Goal: Transaction & Acquisition: Purchase product/service

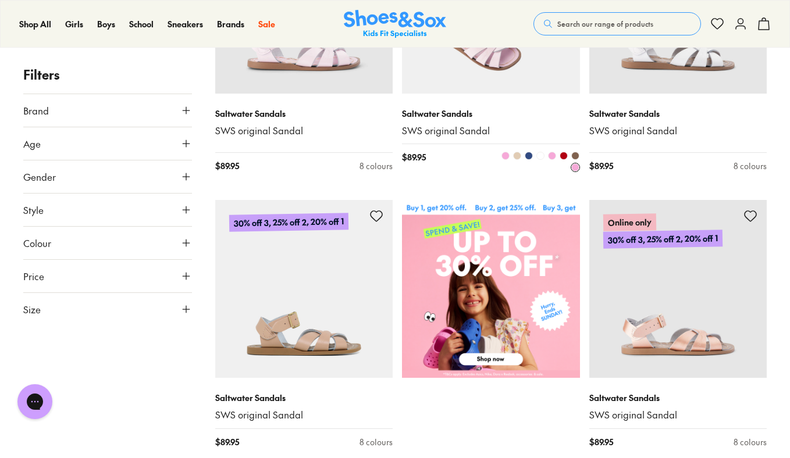
scroll to position [320, 0]
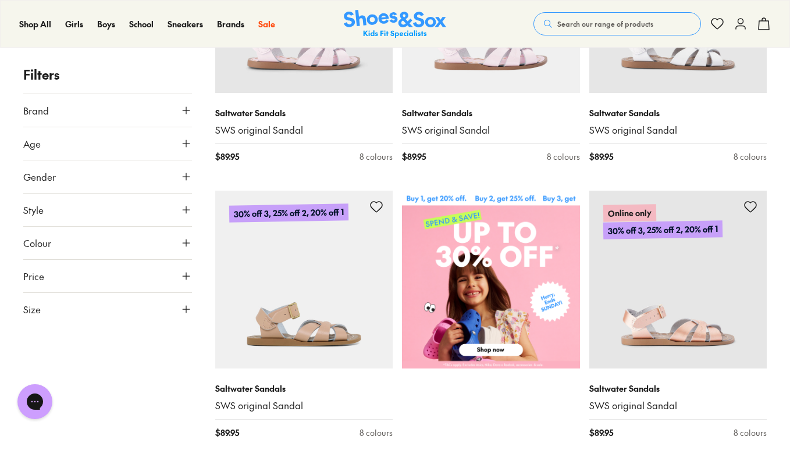
click at [756, 26] on div "Search our range of products Clear Close Popular Searches crocs asics nike bobu…" at bounding box center [651, 24] width 237 height 26
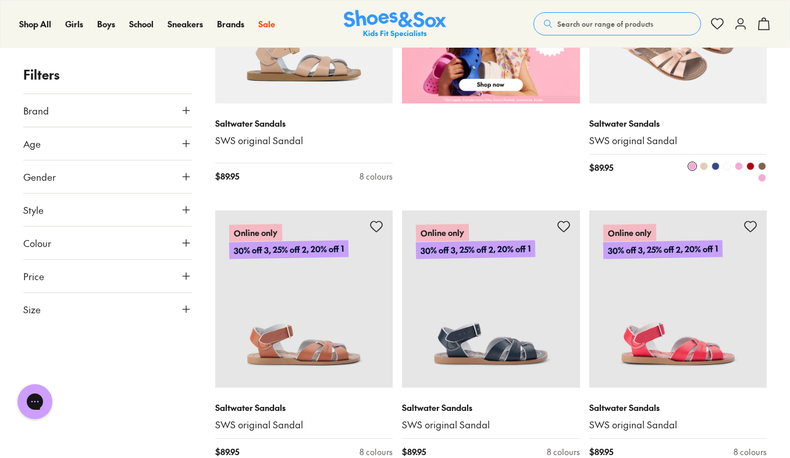
scroll to position [0, 0]
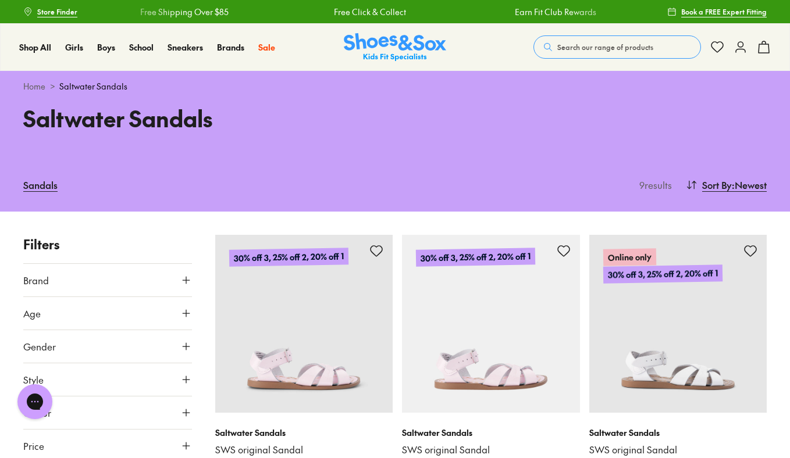
click at [767, 49] on icon at bounding box center [764, 47] width 14 height 14
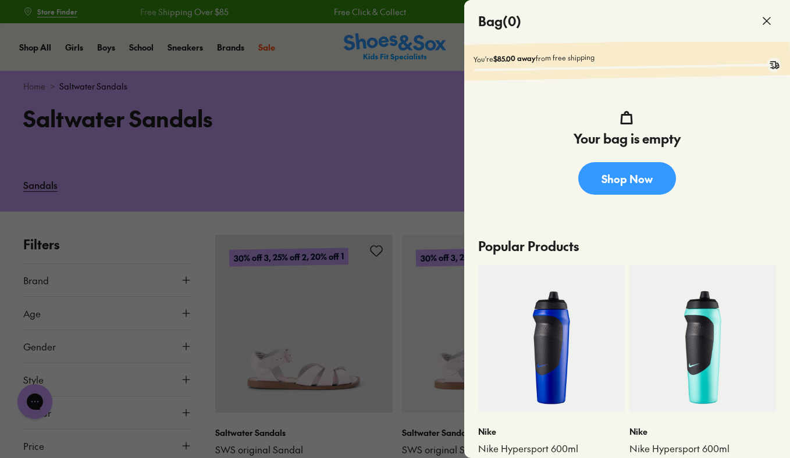
click at [328, 229] on div at bounding box center [395, 229] width 790 height 458
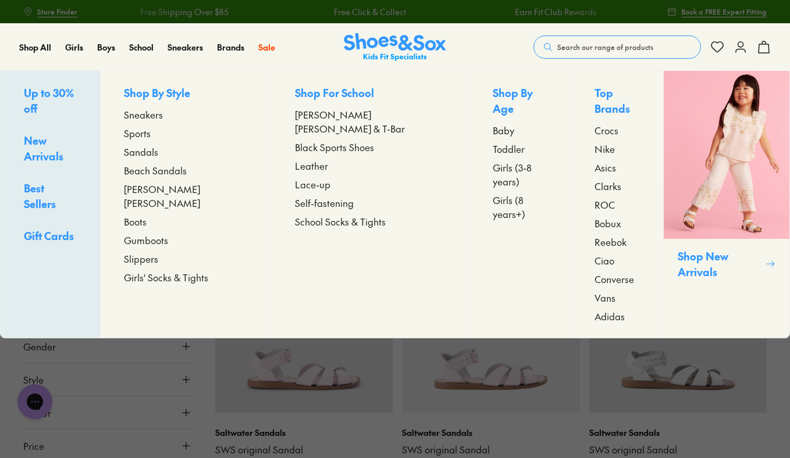
click at [158, 158] on span "Sandals" at bounding box center [141, 152] width 34 height 14
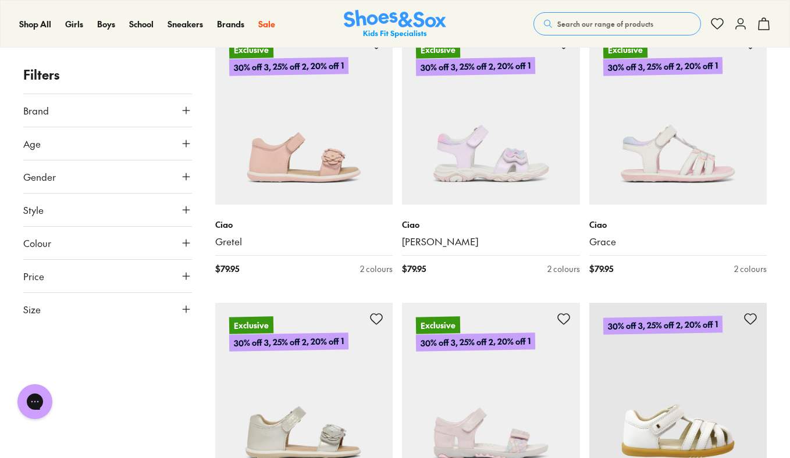
scroll to position [2244, 0]
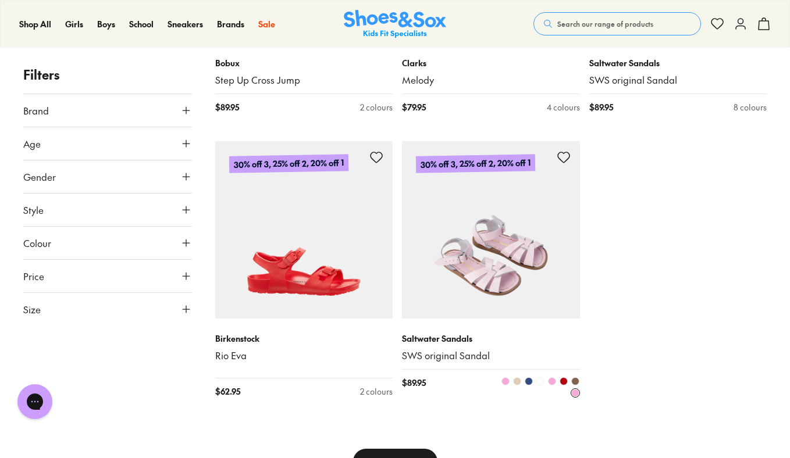
scroll to position [3037, 0]
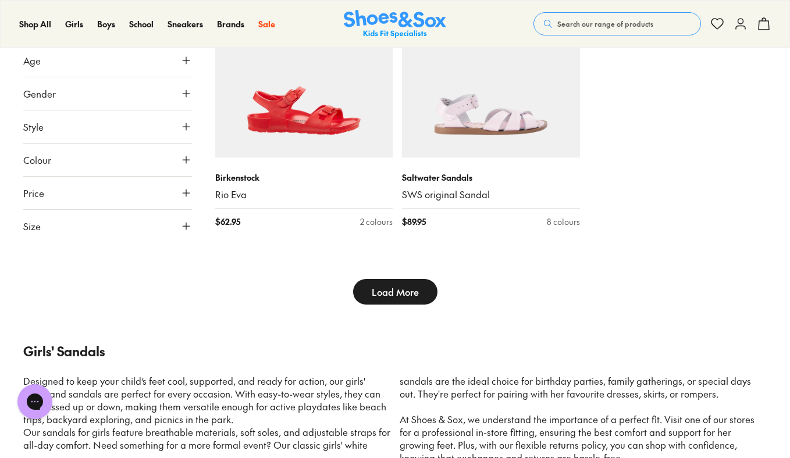
click at [393, 288] on span "Load More" at bounding box center [395, 292] width 47 height 14
click at [393, 295] on span "Load More" at bounding box center [395, 292] width 47 height 14
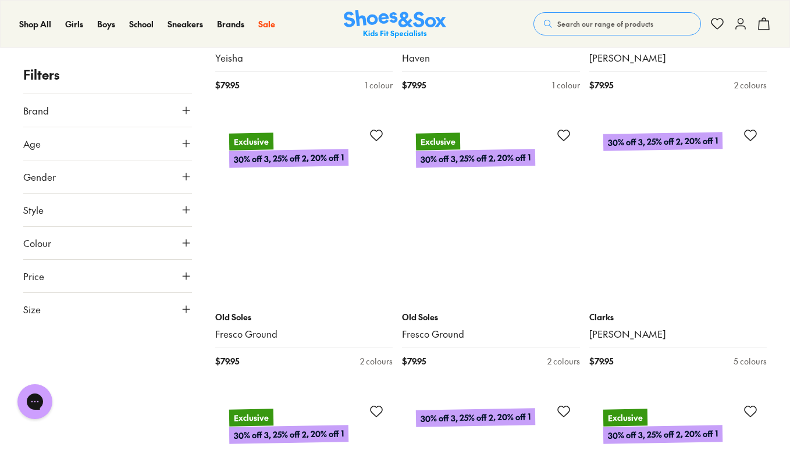
scroll to position [5114, 0]
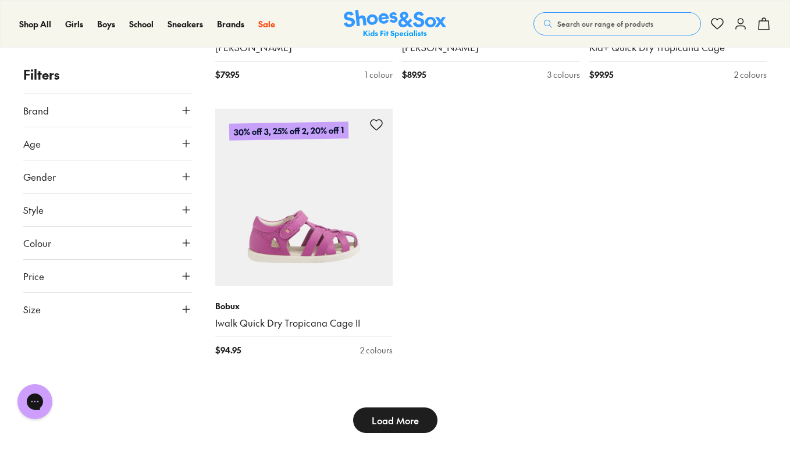
scroll to position [6097, 0]
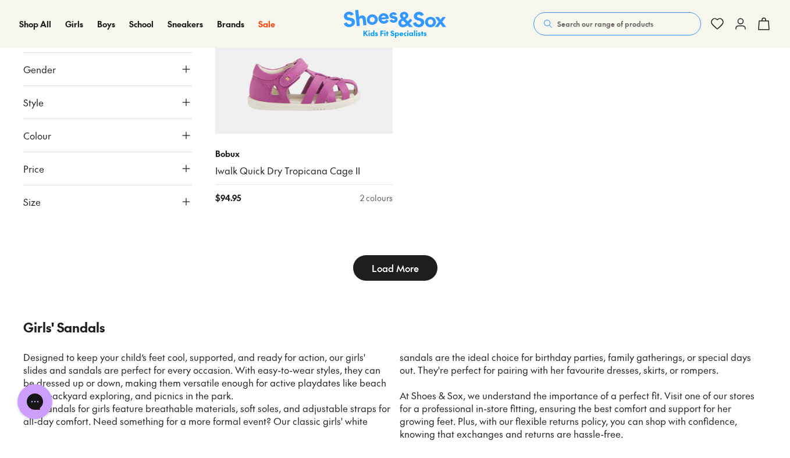
click at [560, 20] on span "Search our range of products" at bounding box center [605, 24] width 96 height 10
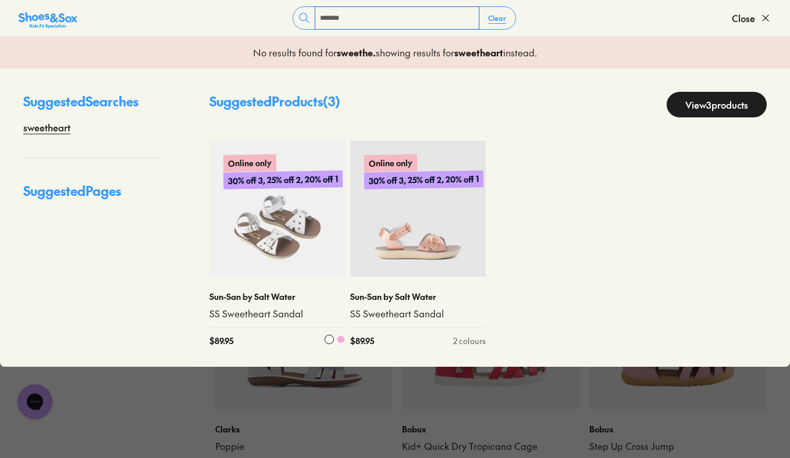
type input "*******"
click at [296, 212] on img at bounding box center [277, 209] width 136 height 136
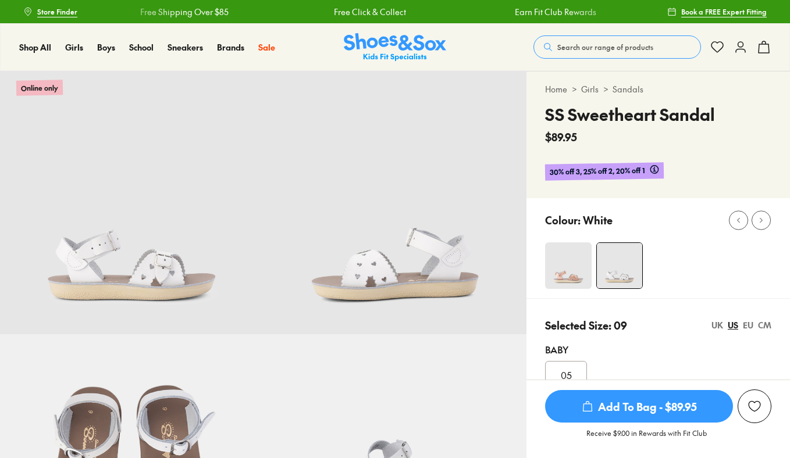
scroll to position [250, 0]
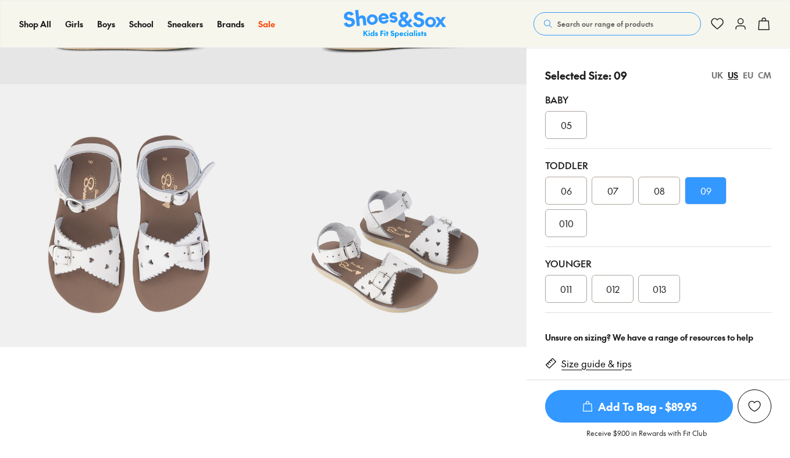
click at [582, 413] on span "Add To Bag - $89.95" at bounding box center [639, 406] width 188 height 33
click at [571, 229] on span "010" at bounding box center [566, 223] width 15 height 14
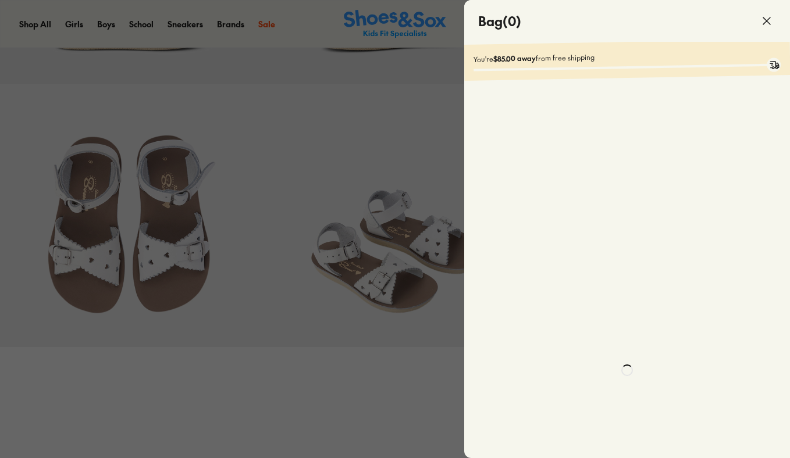
select select "*"
click at [434, 294] on div at bounding box center [395, 229] width 790 height 458
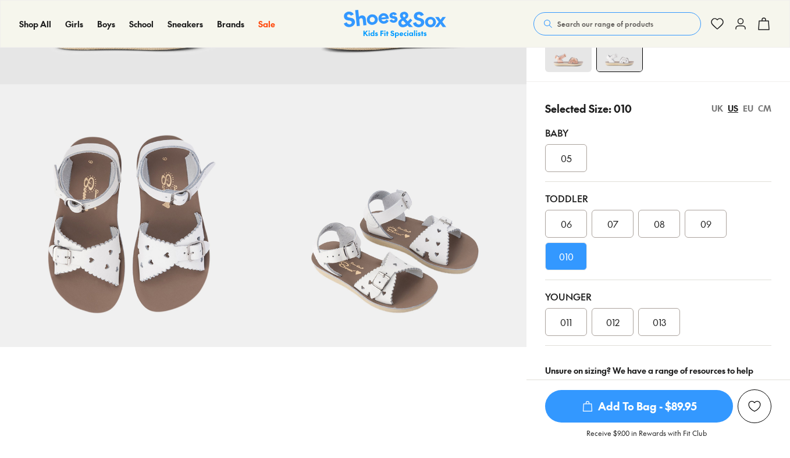
click at [615, 415] on span "Add To Bag - $89.95" at bounding box center [639, 406] width 188 height 33
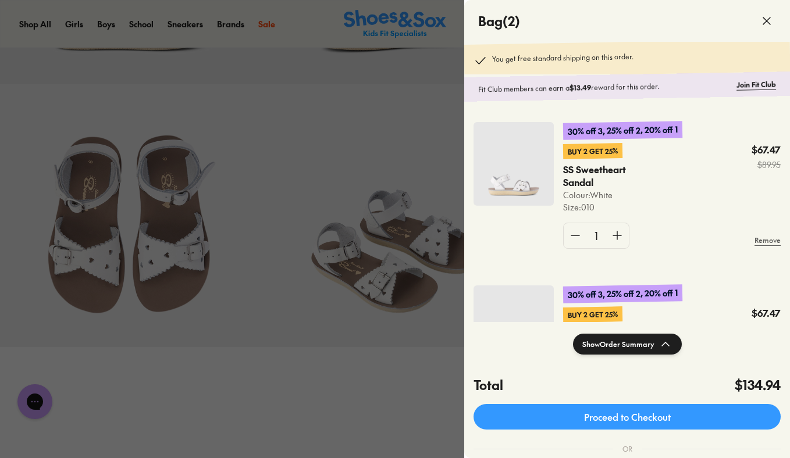
click at [414, 378] on div at bounding box center [395, 229] width 790 height 458
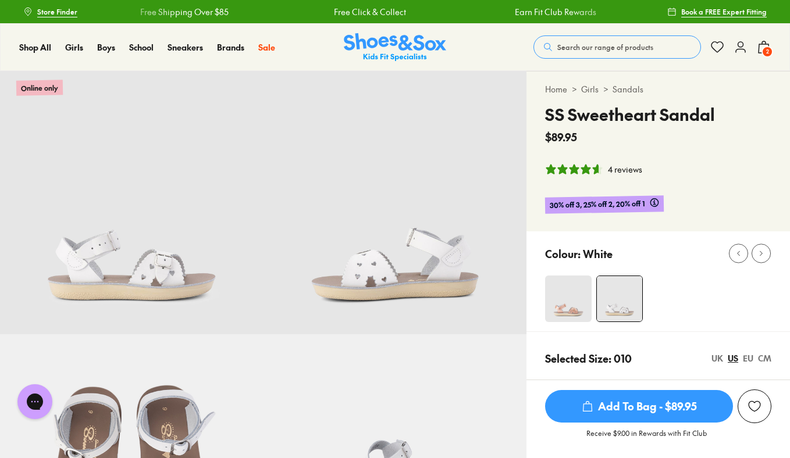
click at [624, 170] on div "4 reviews" at bounding box center [625, 169] width 34 height 12
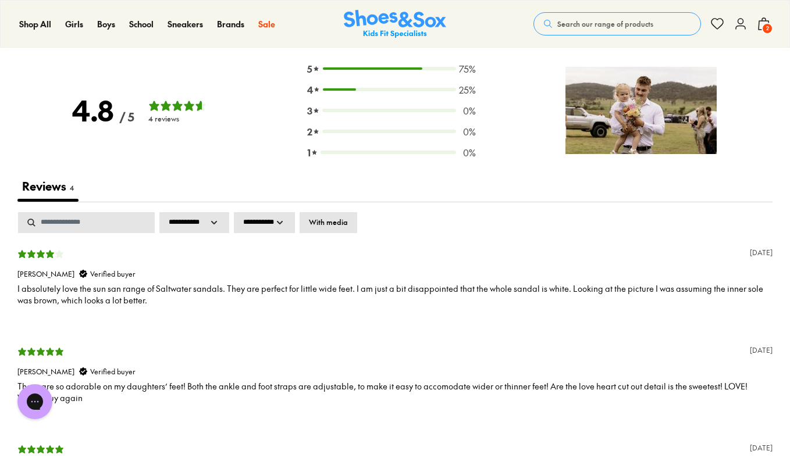
scroll to position [1749, 0]
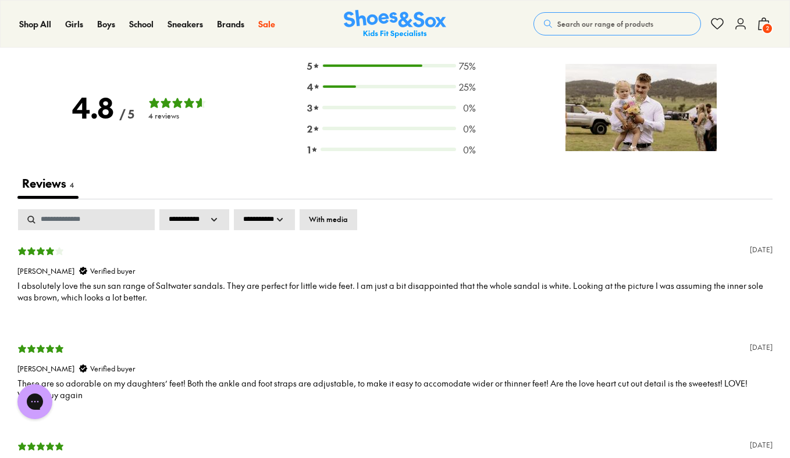
click at [621, 123] on img at bounding box center [640, 107] width 151 height 87
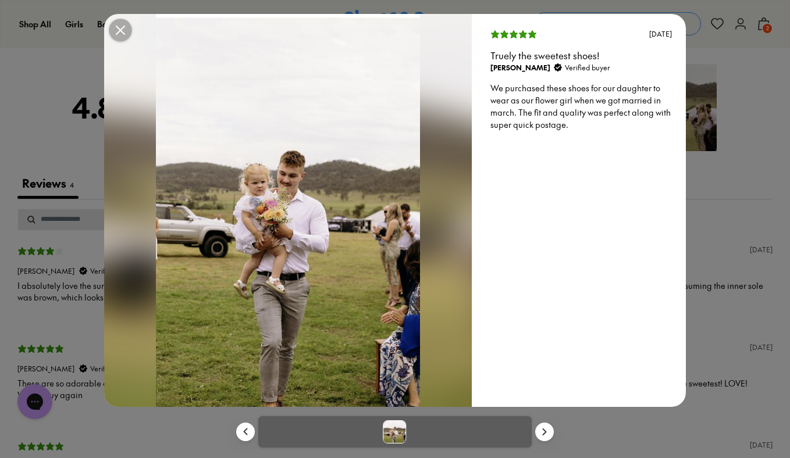
click at [124, 35] on button "Modal close button" at bounding box center [120, 30] width 23 height 23
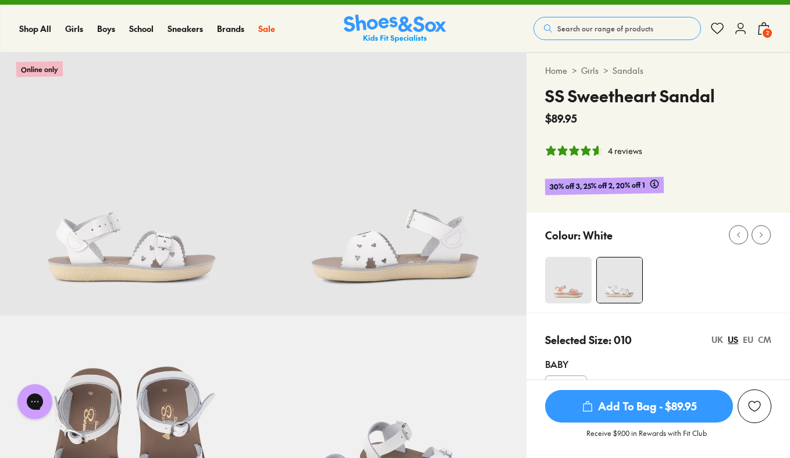
scroll to position [0, 0]
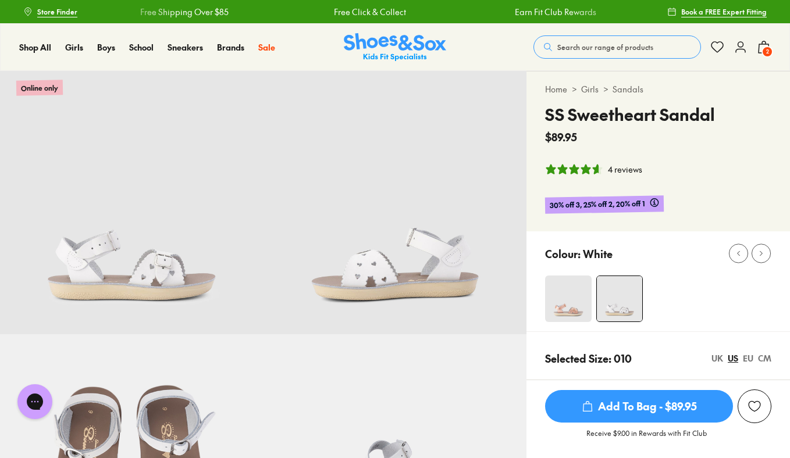
click at [764, 48] on span "2" at bounding box center [767, 52] width 12 height 12
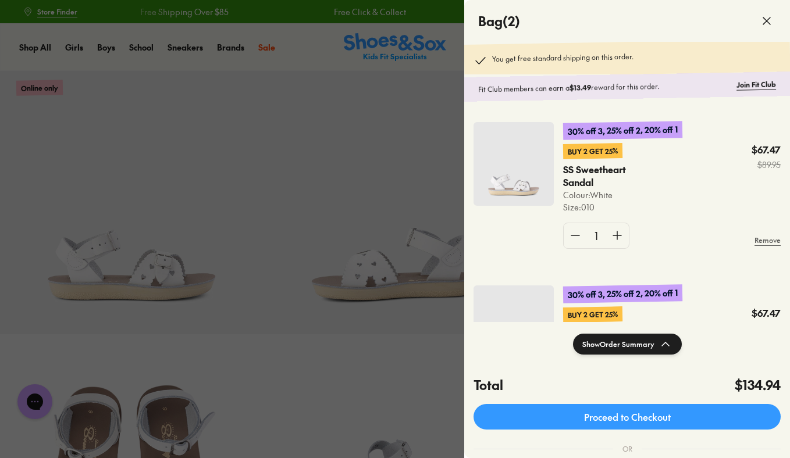
scroll to position [1, 0]
click at [446, 200] on div at bounding box center [395, 229] width 790 height 458
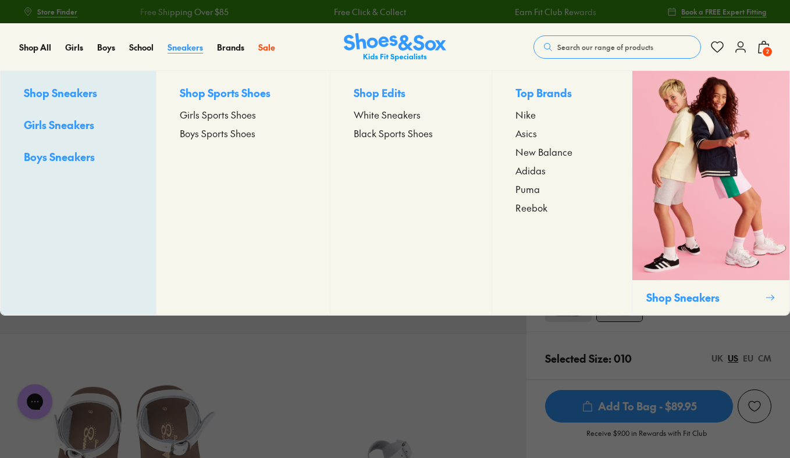
click at [194, 47] on span "Sneakers" at bounding box center [185, 47] width 35 height 12
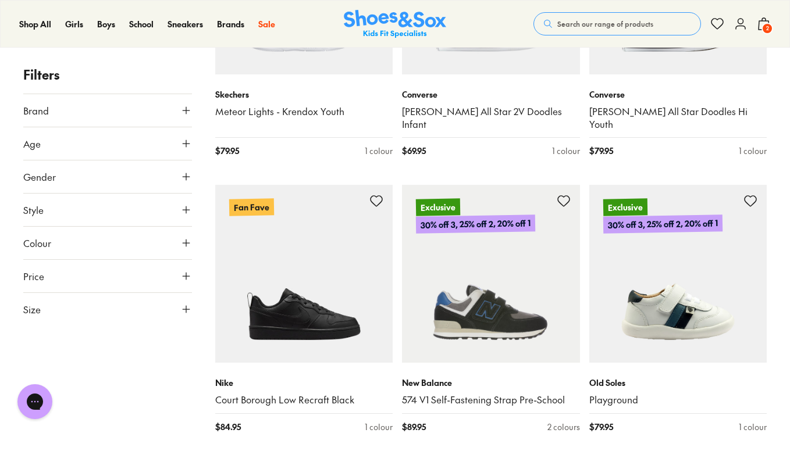
scroll to position [2242, 0]
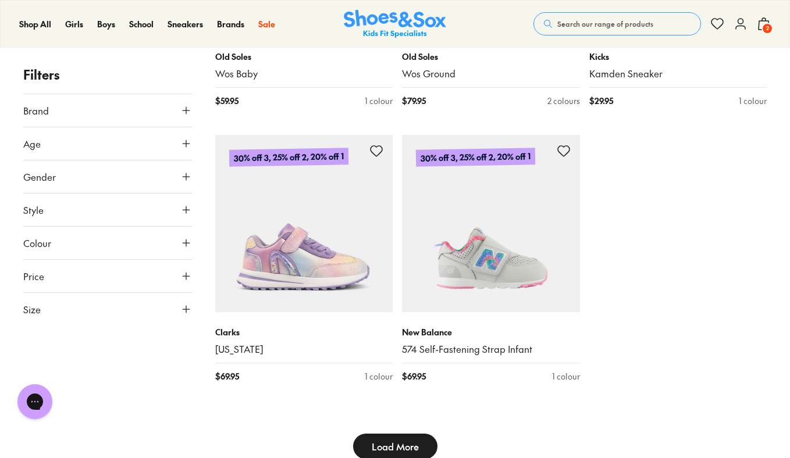
scroll to position [3027, 0]
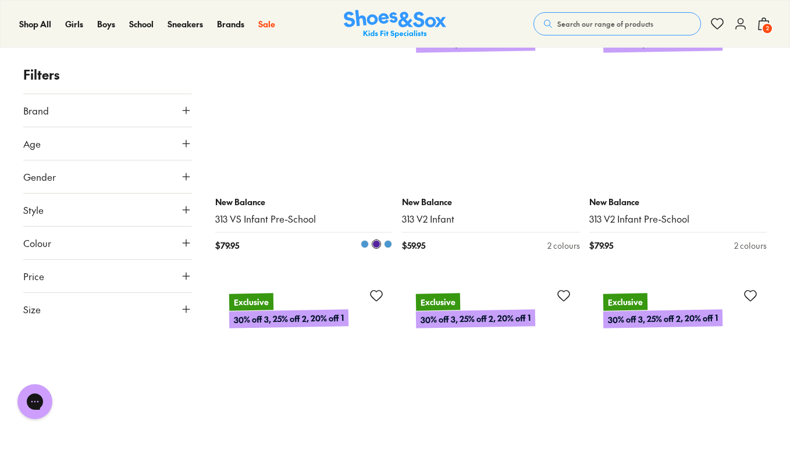
scroll to position [5274, 0]
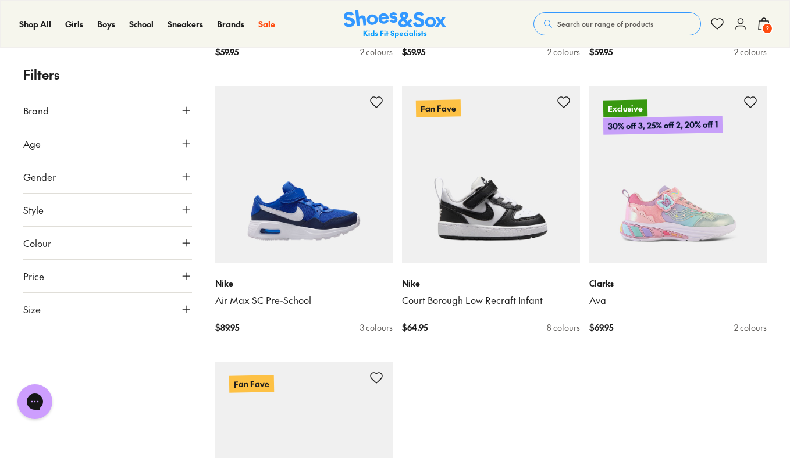
scroll to position [5962, 0]
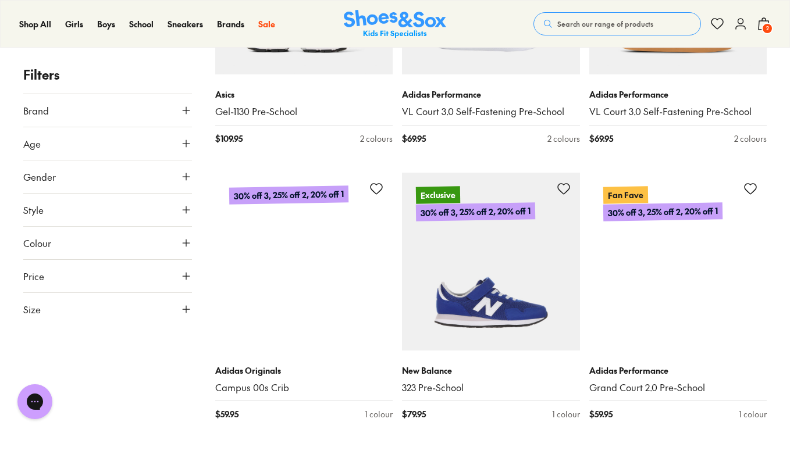
scroll to position [7027, 0]
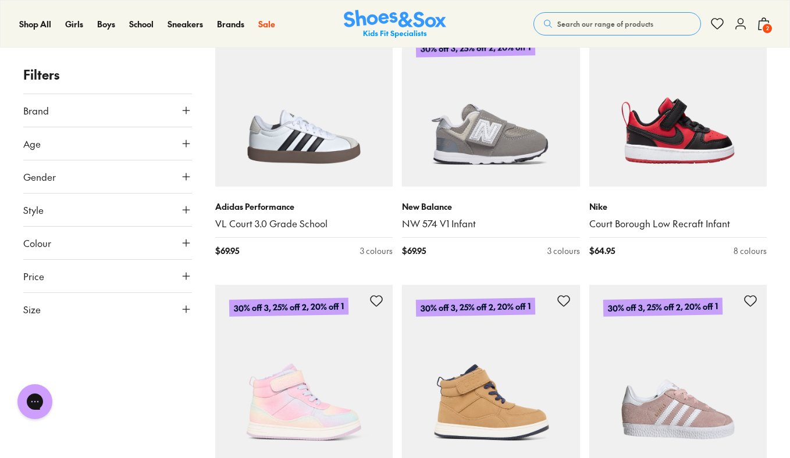
scroll to position [8818, 0]
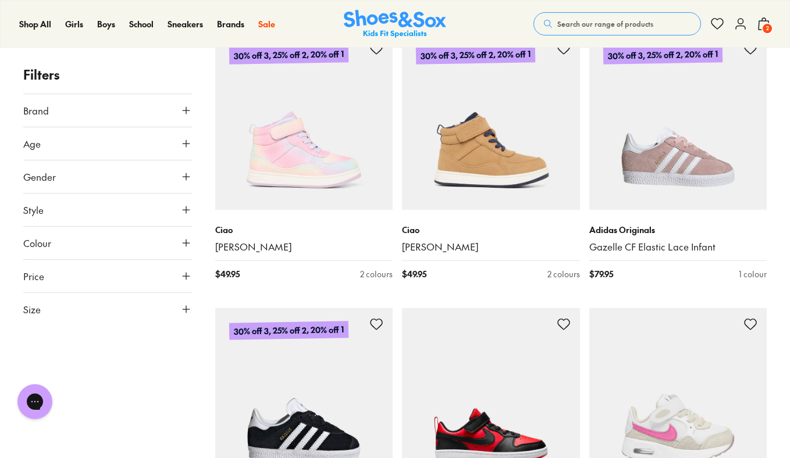
click at [415, 324] on img at bounding box center [491, 397] width 178 height 178
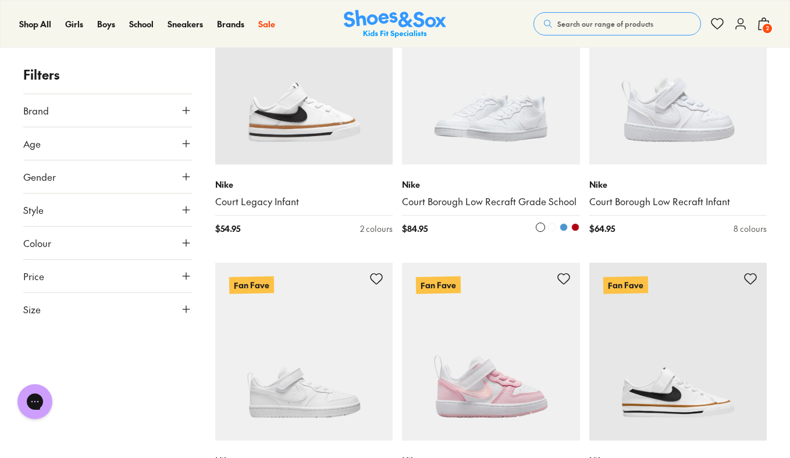
scroll to position [1313, 0]
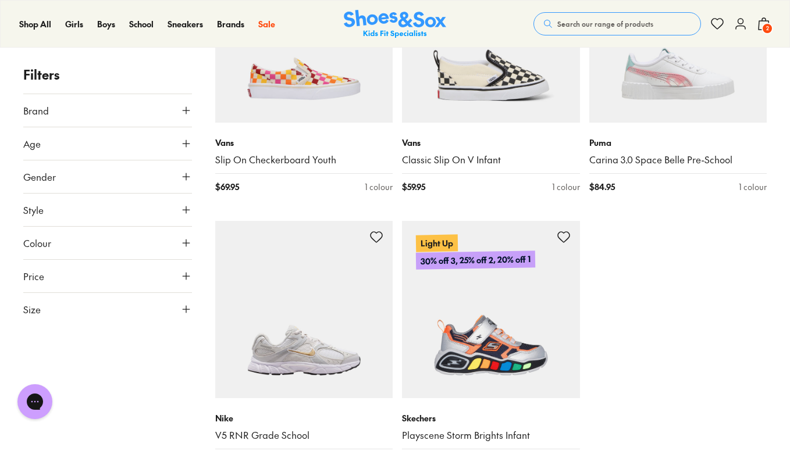
scroll to position [2975, 0]
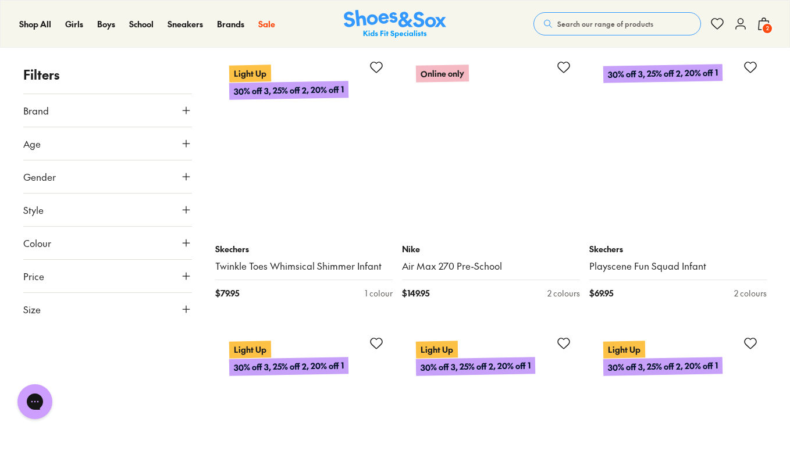
scroll to position [5638, 0]
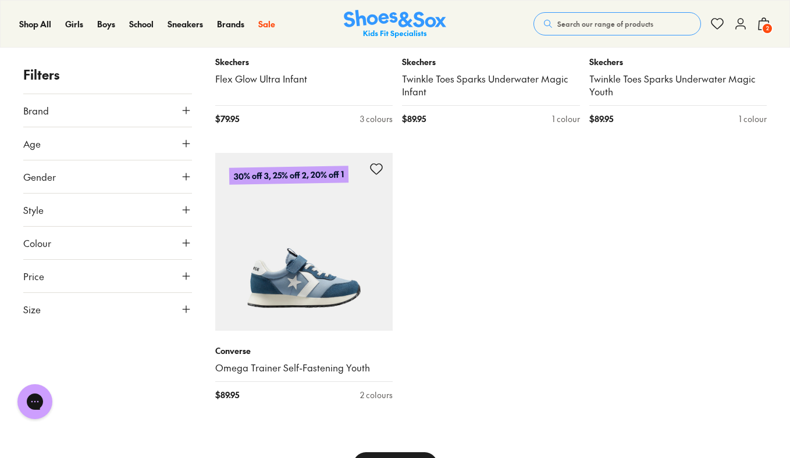
scroll to position [6176, 0]
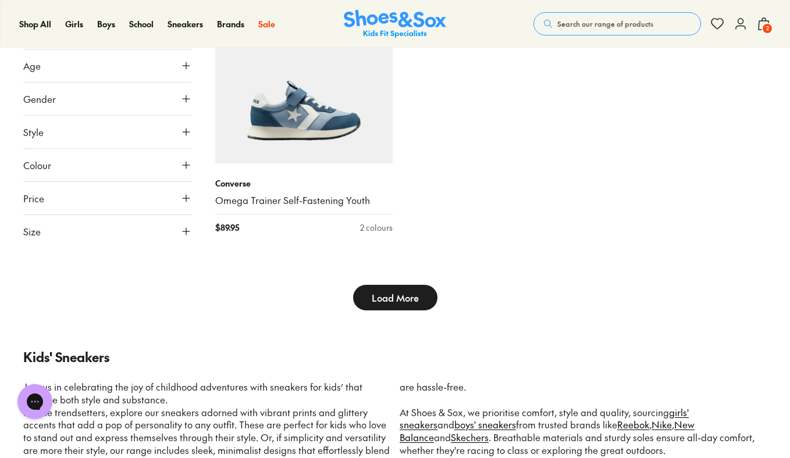
click at [387, 291] on span "Load More" at bounding box center [395, 298] width 47 height 14
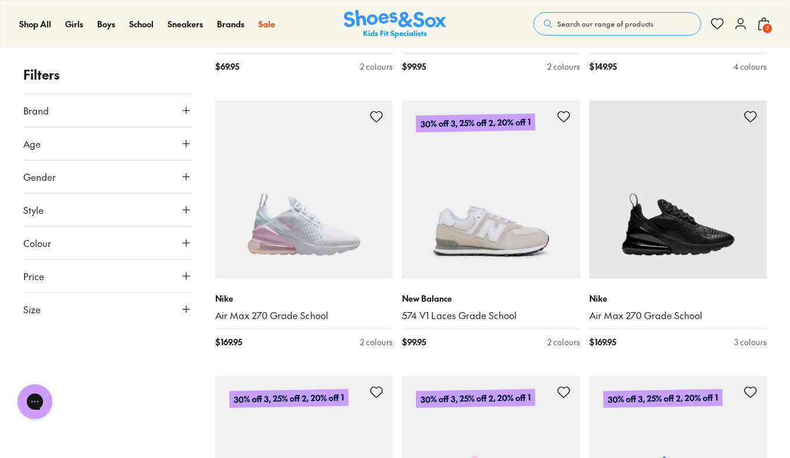
scroll to position [8550, 0]
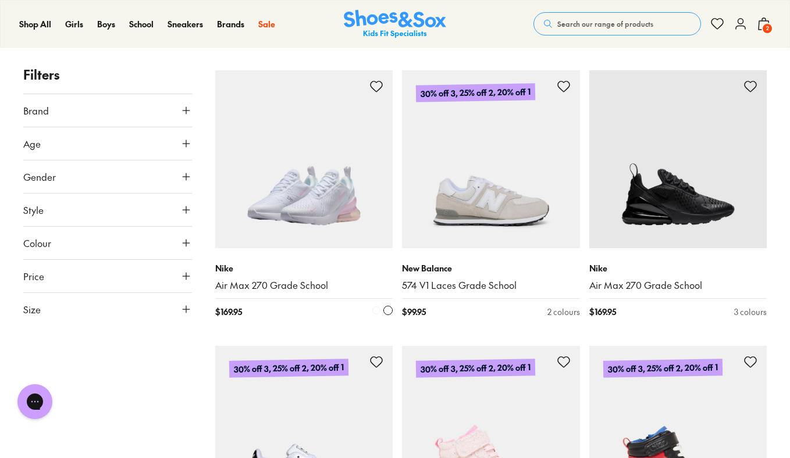
scroll to position [8792, 0]
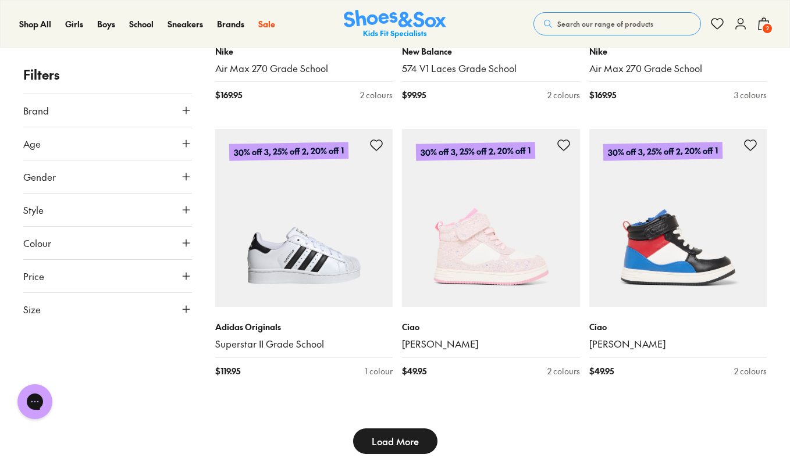
click at [181, 309] on icon at bounding box center [186, 310] width 12 height 12
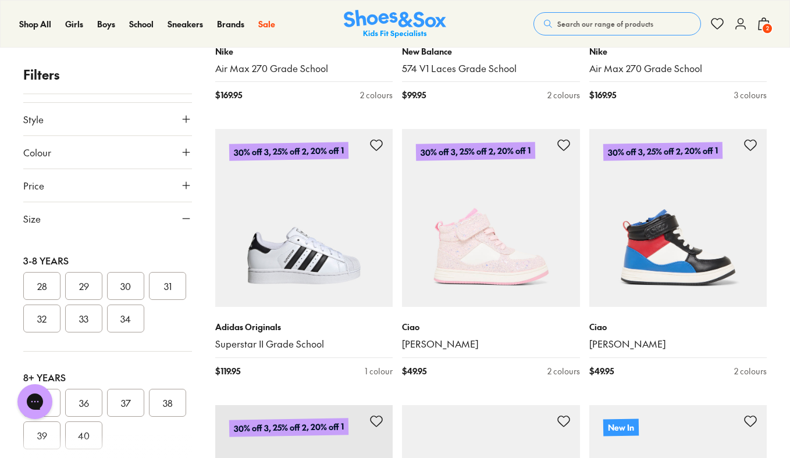
scroll to position [199, 0]
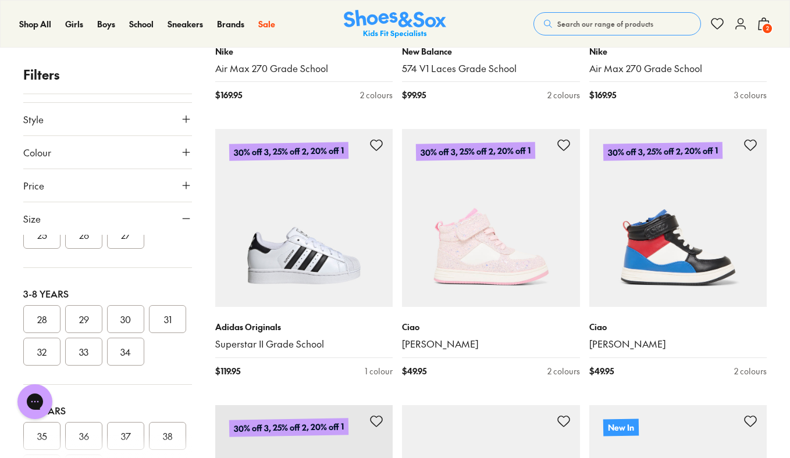
click at [102, 249] on button "26" at bounding box center [83, 235] width 37 height 28
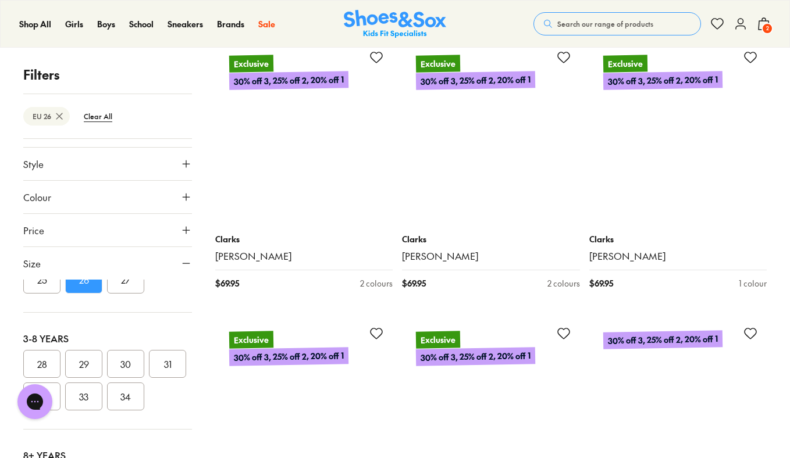
scroll to position [2479, 0]
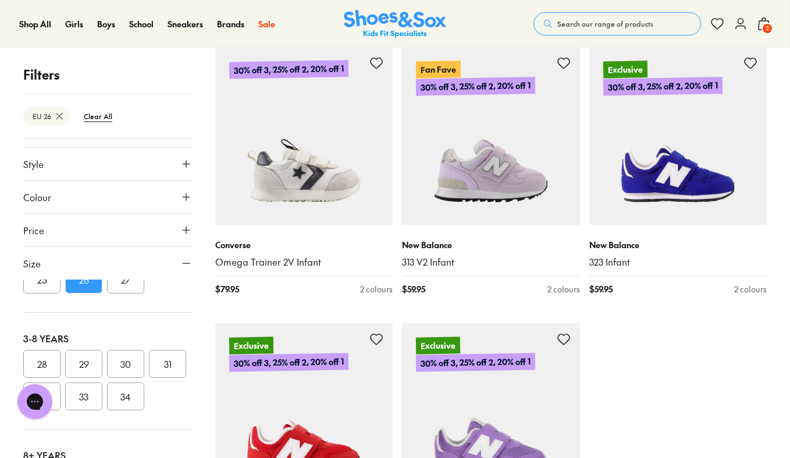
scroll to position [2997, 0]
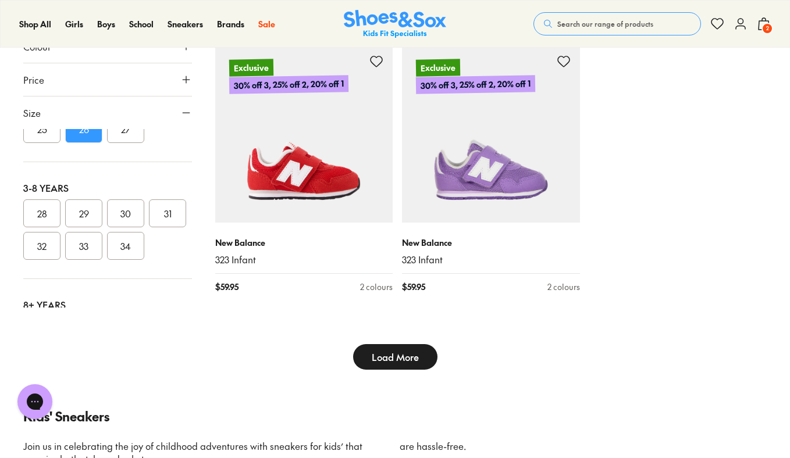
click at [421, 344] on button "Load More" at bounding box center [395, 357] width 84 height 26
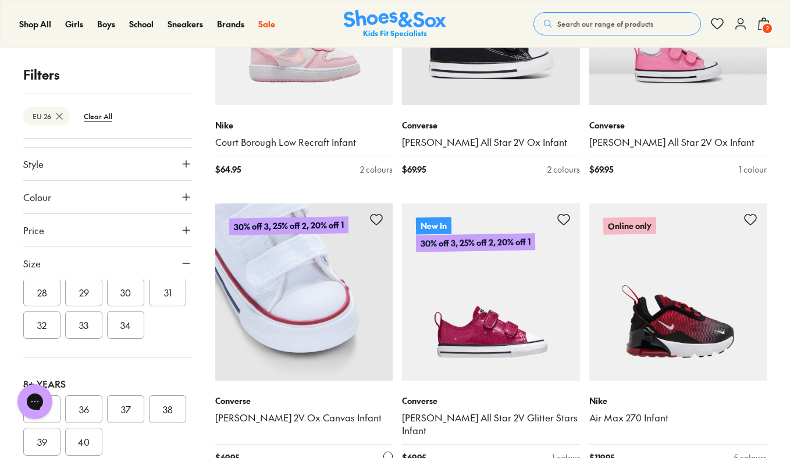
scroll to position [5669, 0]
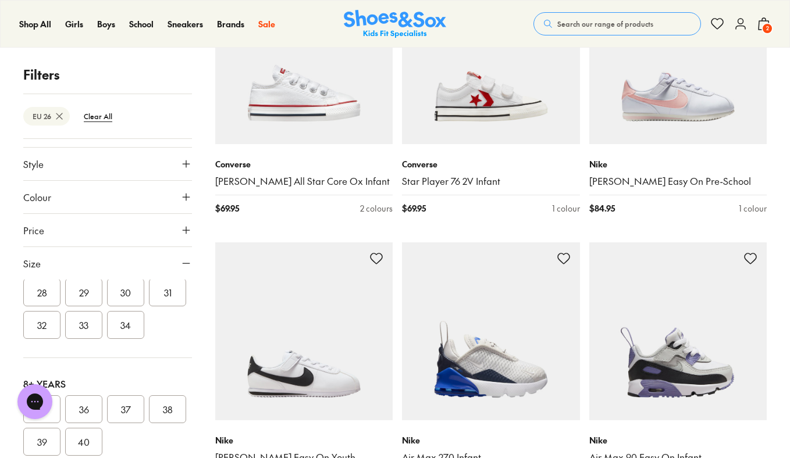
scroll to position [8540, 0]
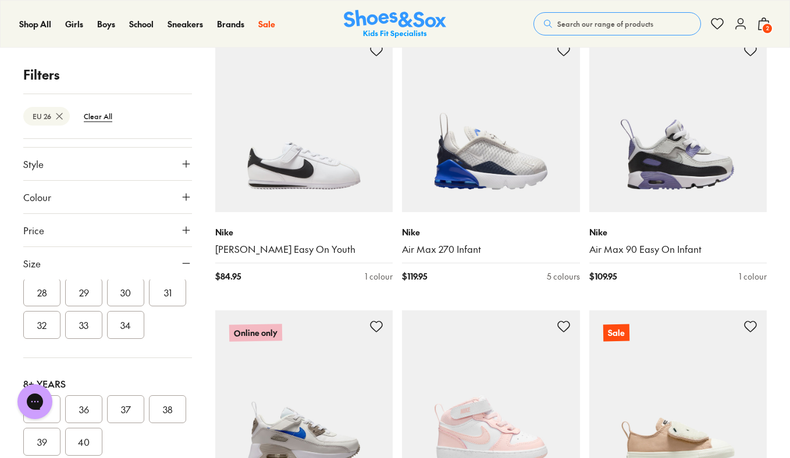
scroll to position [8799, 0]
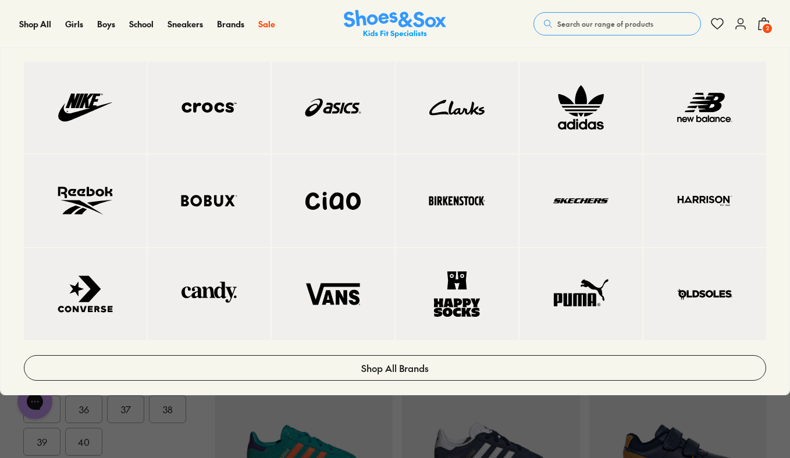
click at [223, 206] on img at bounding box center [209, 200] width 76 height 45
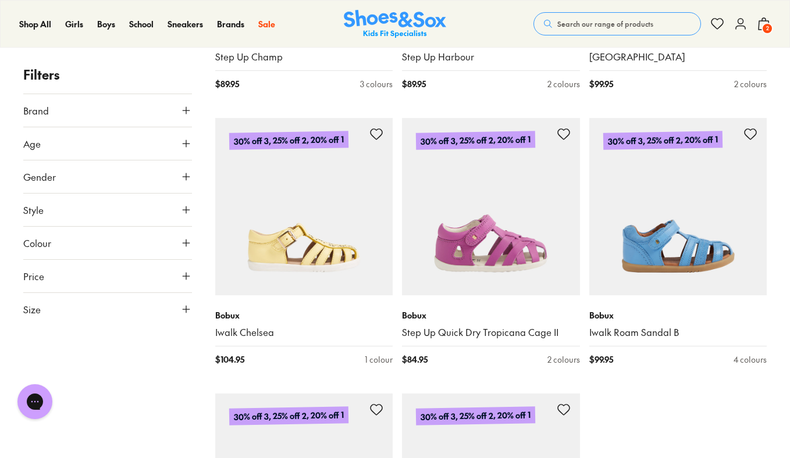
scroll to position [2636, 0]
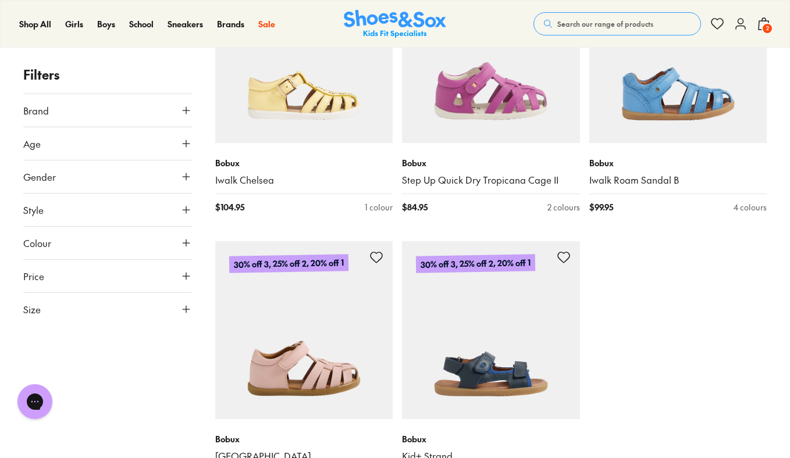
scroll to position [2893, 0]
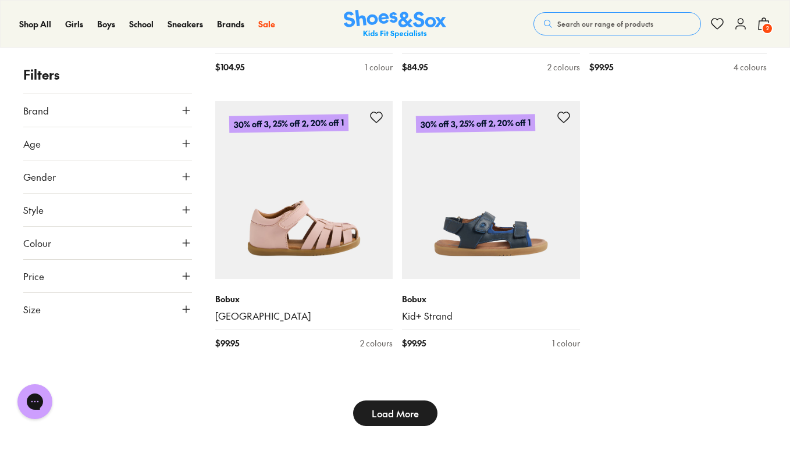
click at [401, 412] on span "Load More" at bounding box center [395, 414] width 47 height 14
click at [392, 412] on span "Load More" at bounding box center [395, 414] width 47 height 14
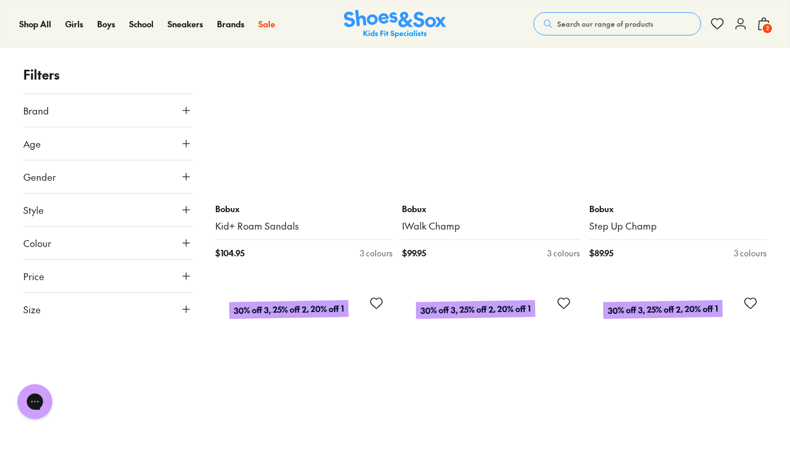
scroll to position [5356, 0]
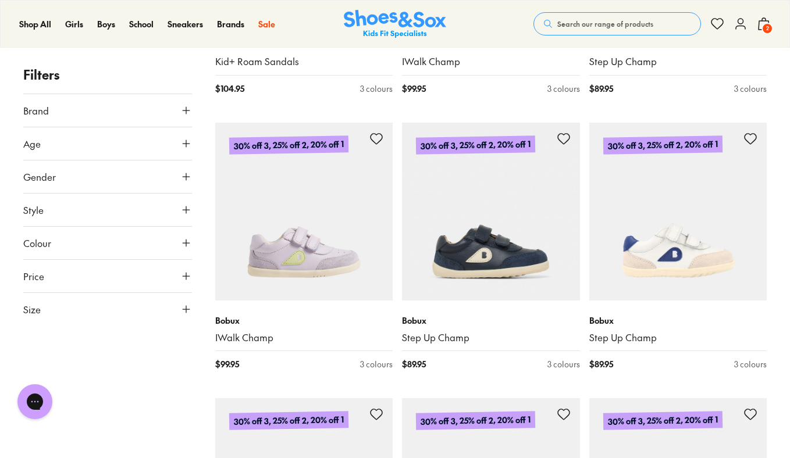
click at [179, 145] on button "Age" at bounding box center [107, 143] width 169 height 33
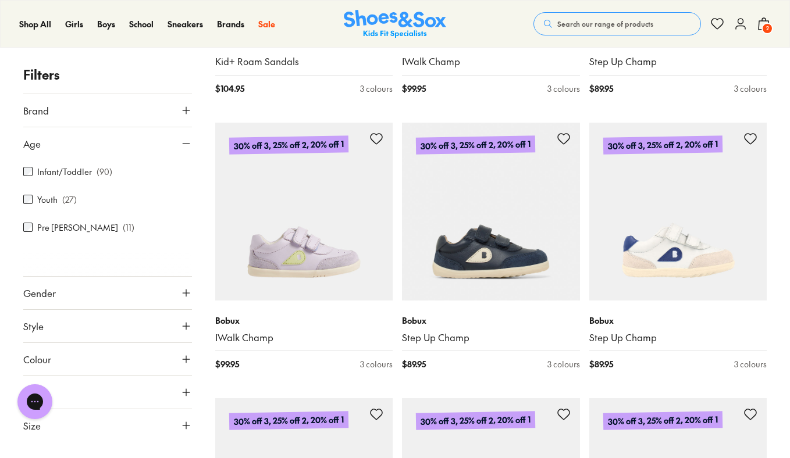
click at [87, 173] on label "Infant/Toddler" at bounding box center [64, 172] width 55 height 12
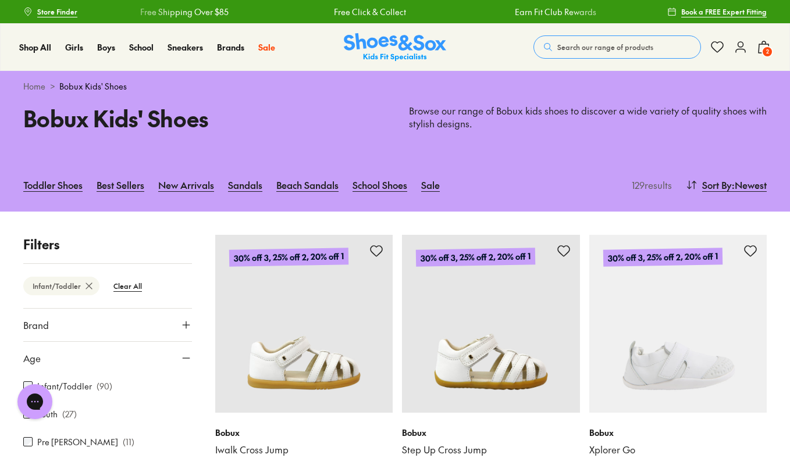
click at [118, 436] on label "Pre Walker" at bounding box center [77, 442] width 81 height 12
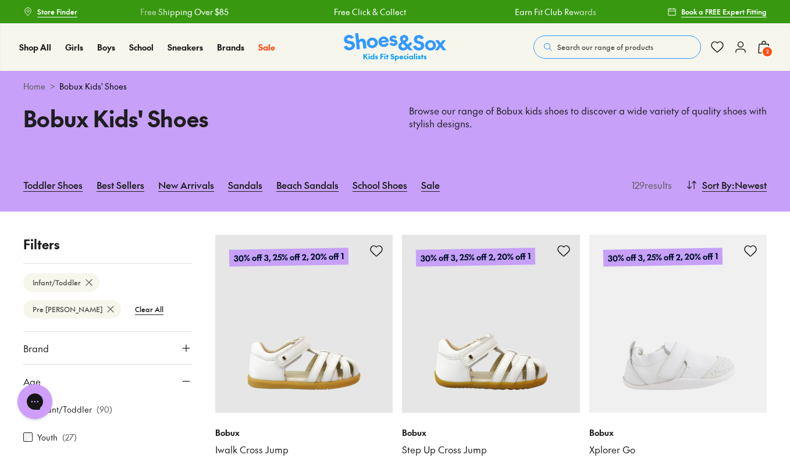
scroll to position [1, 0]
click at [106, 415] on div "Infant/Toddler ( 90 )" at bounding box center [67, 409] width 89 height 14
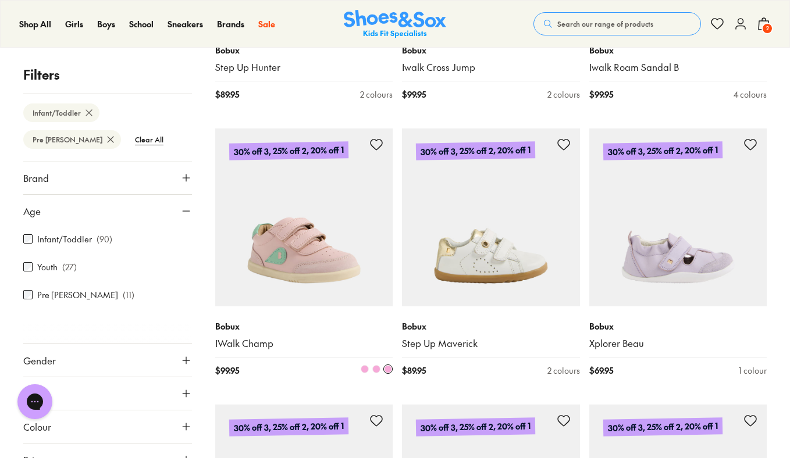
scroll to position [789, 0]
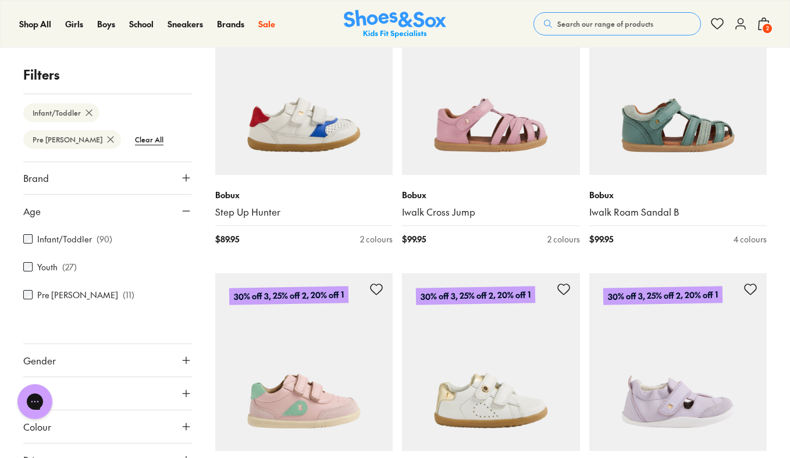
click at [118, 288] on div "Pre Walker ( 11 )" at bounding box center [78, 295] width 111 height 14
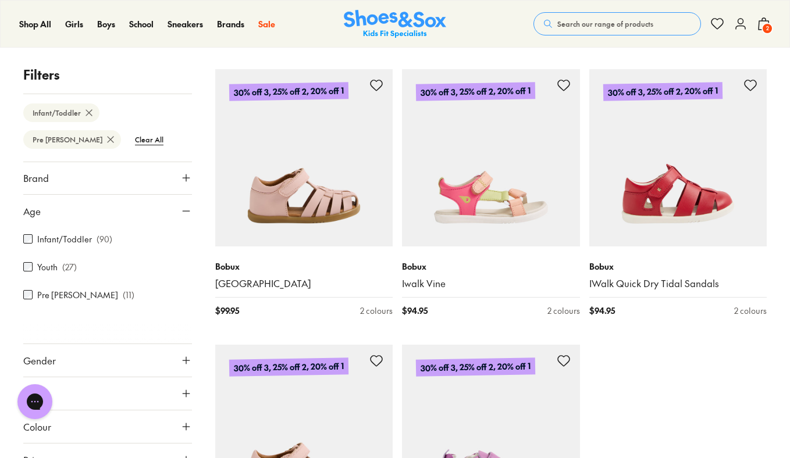
scroll to position [2746, 0]
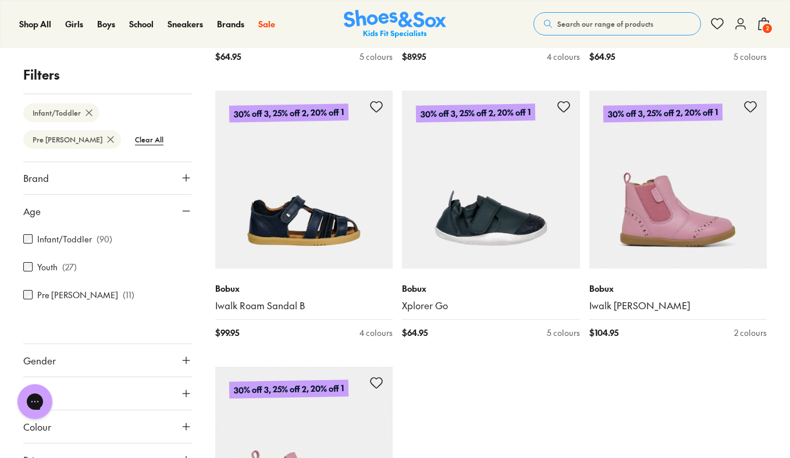
scroll to position [5705, 0]
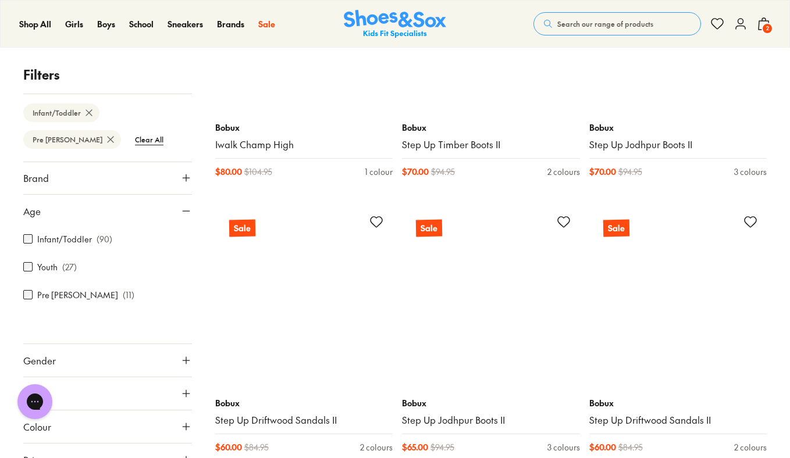
scroll to position [8094, 0]
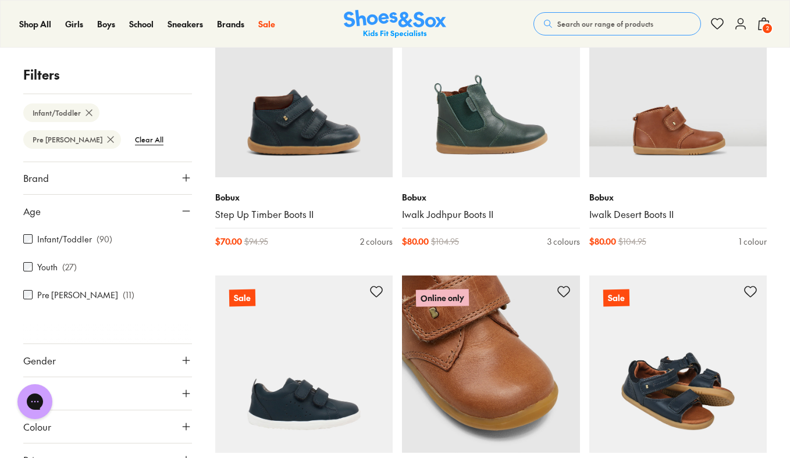
scroll to position [9288, 0]
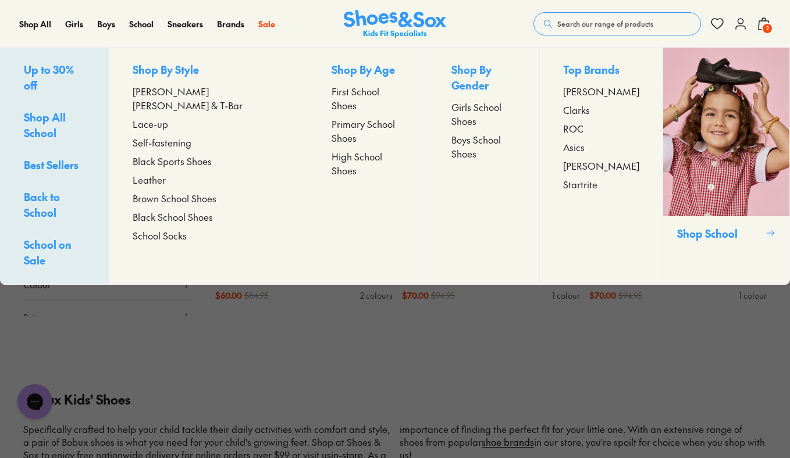
click at [451, 100] on span "Girls School Shoes" at bounding box center [483, 114] width 64 height 28
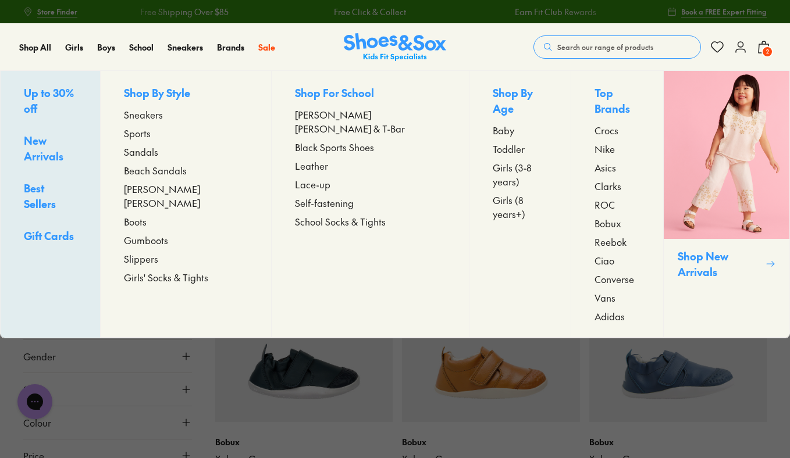
click at [166, 233] on span "Gumboots" at bounding box center [146, 240] width 44 height 14
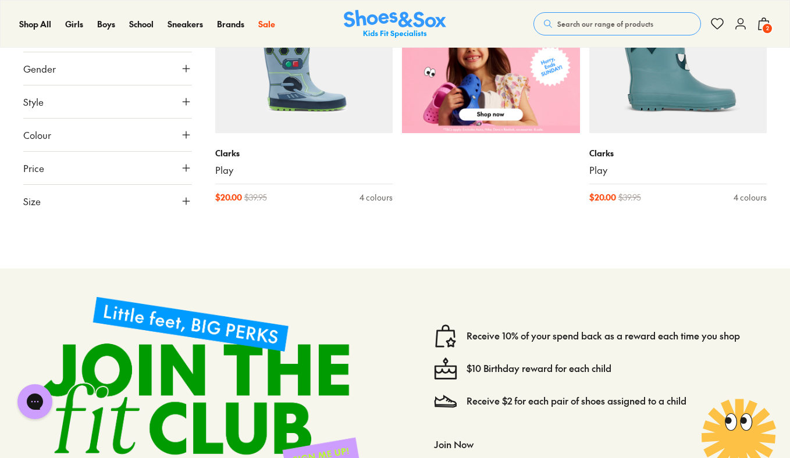
scroll to position [592, 0]
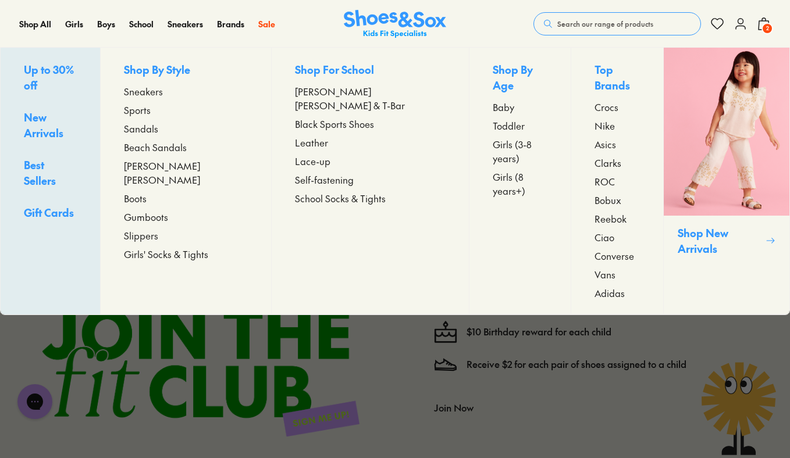
click at [594, 100] on span "Crocs" at bounding box center [606, 107] width 24 height 14
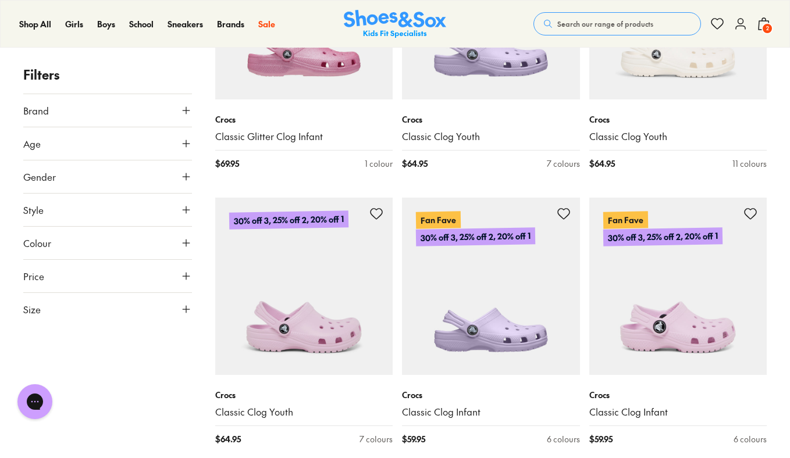
scroll to position [2058, 0]
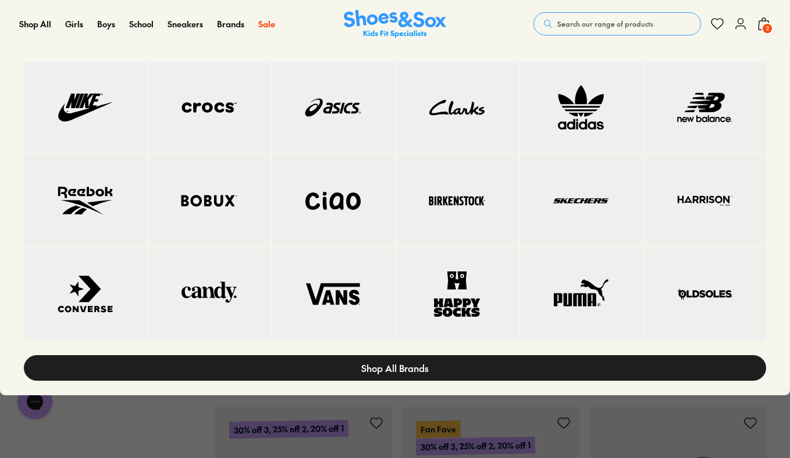
click at [321, 367] on link "Shop All Brands" at bounding box center [395, 368] width 742 height 26
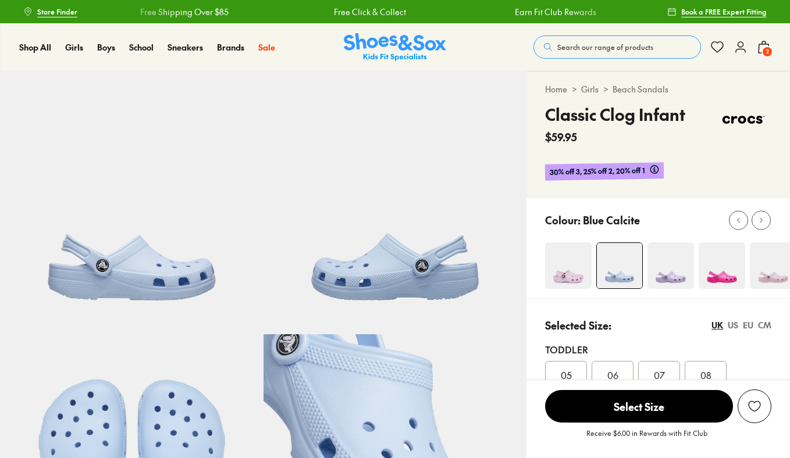
select select "*"
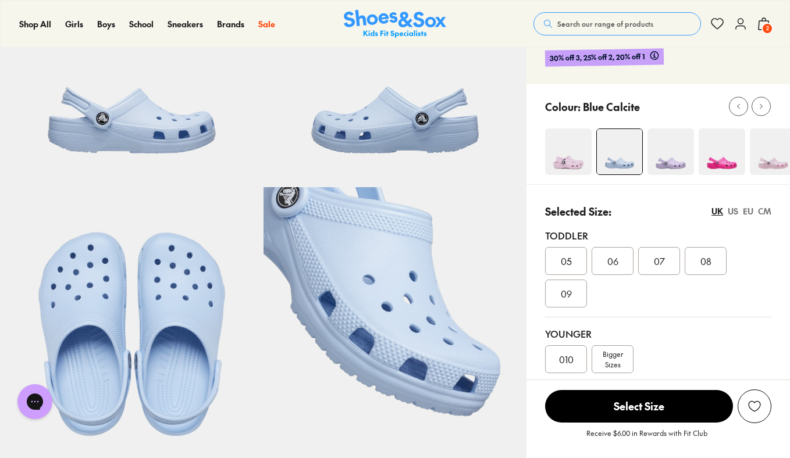
click at [572, 301] on div "09" at bounding box center [566, 294] width 42 height 28
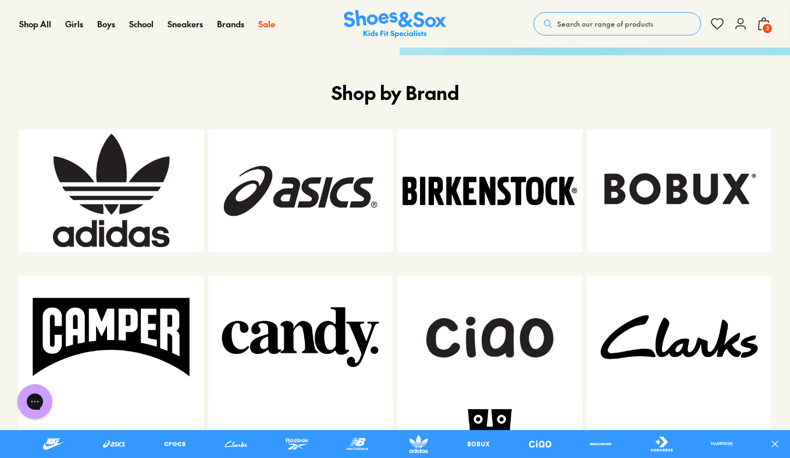
scroll to position [525, 0]
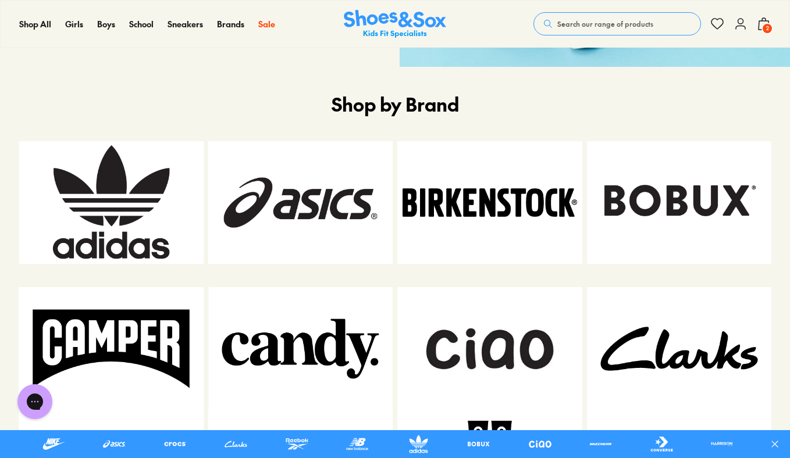
click at [458, 187] on img at bounding box center [489, 202] width 185 height 123
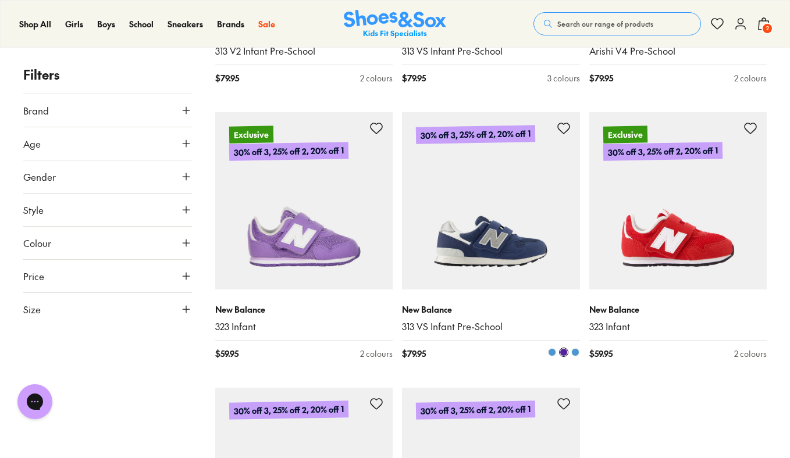
scroll to position [2633, 0]
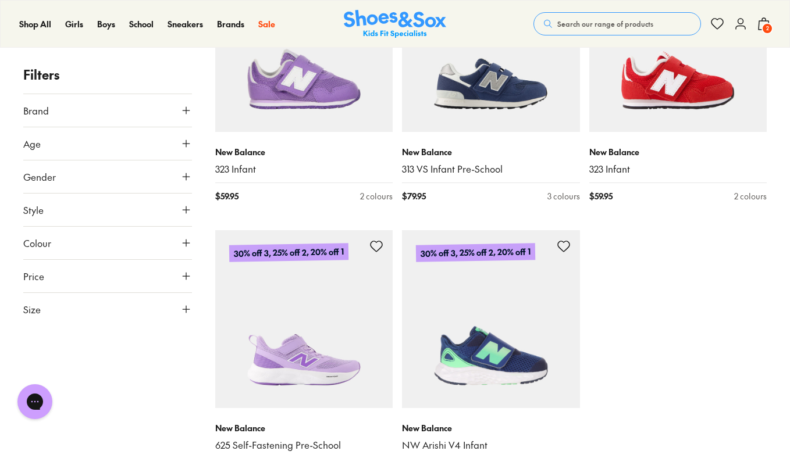
scroll to position [2993, 0]
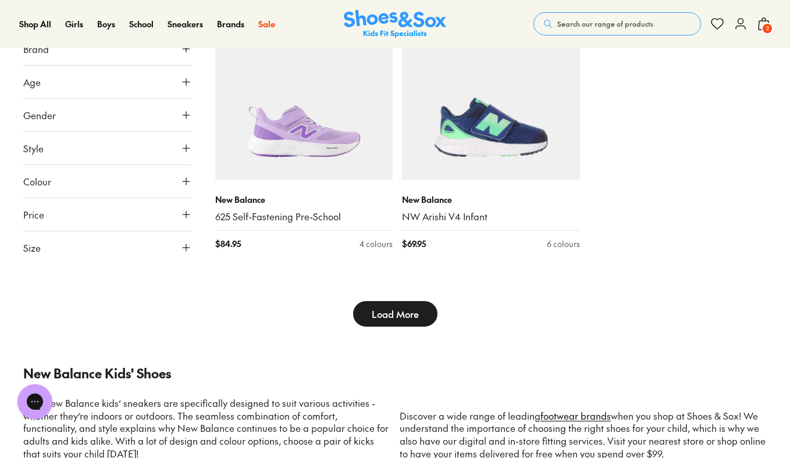
click at [376, 310] on span "Load More" at bounding box center [395, 314] width 47 height 14
click at [384, 316] on span "Load More" at bounding box center [395, 314] width 47 height 14
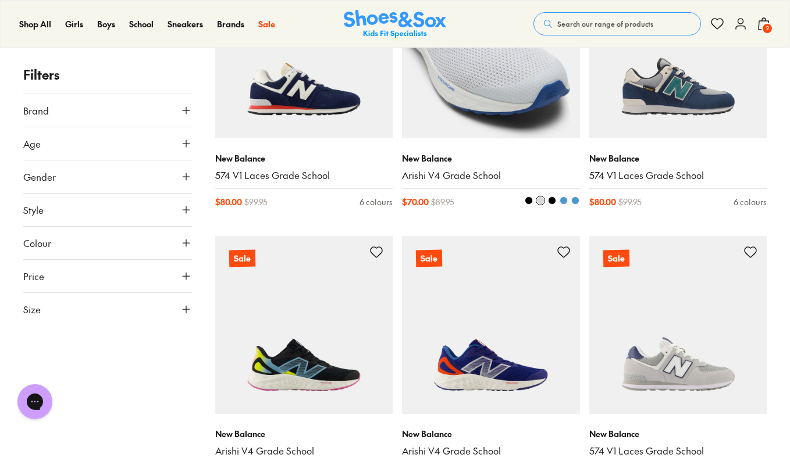
scroll to position [5895, 0]
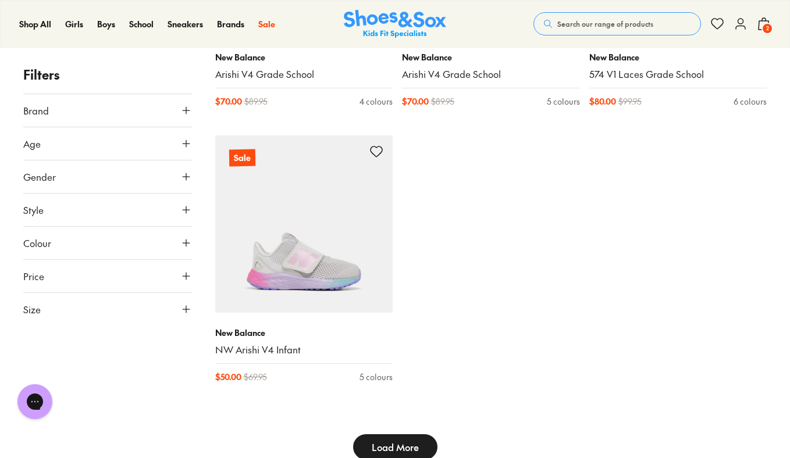
scroll to position [5972, 0]
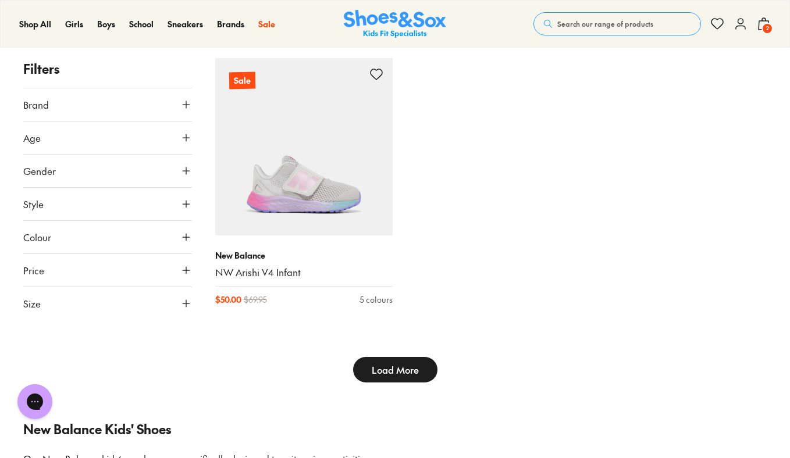
click at [393, 373] on span "Load More" at bounding box center [395, 370] width 47 height 14
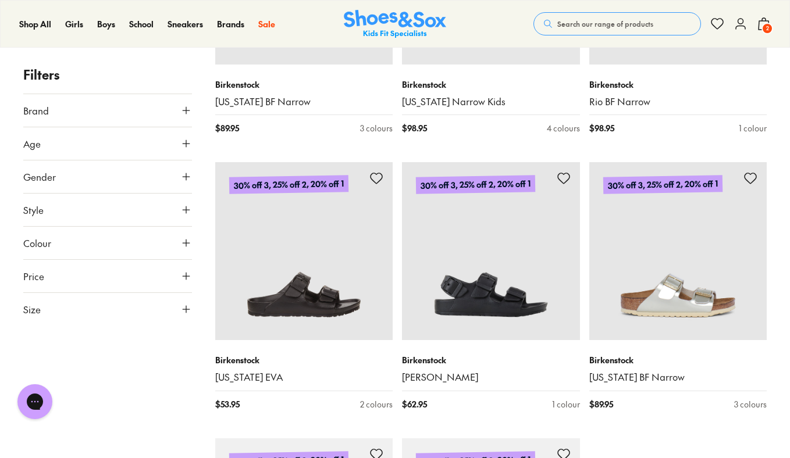
scroll to position [2720, 0]
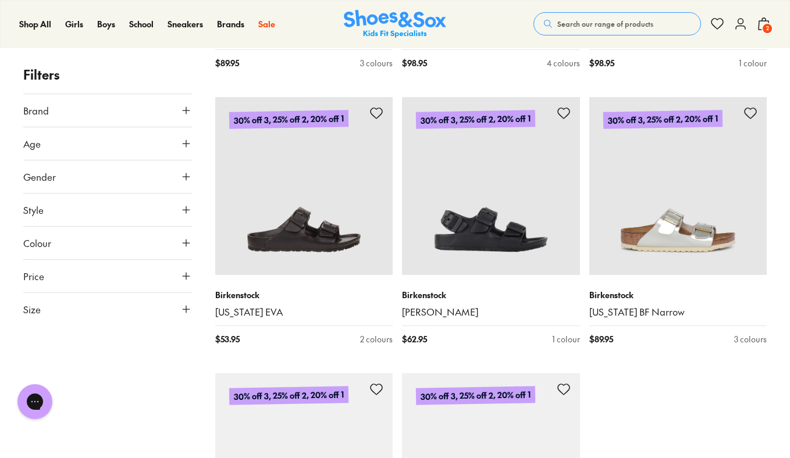
scroll to position [2590, 0]
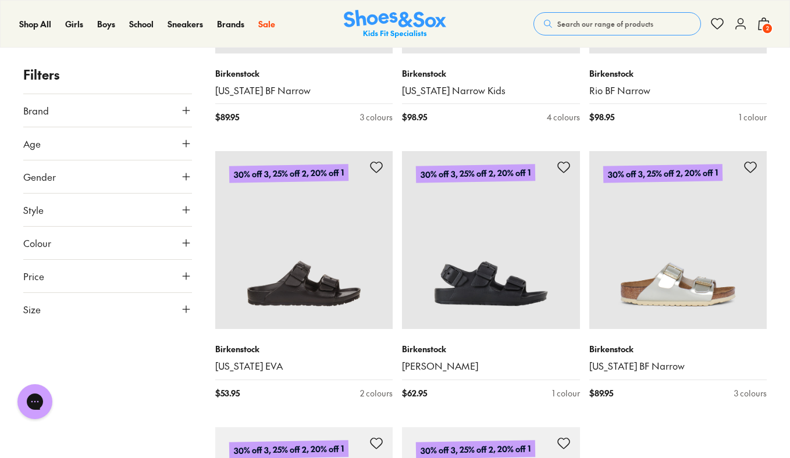
type input "***"
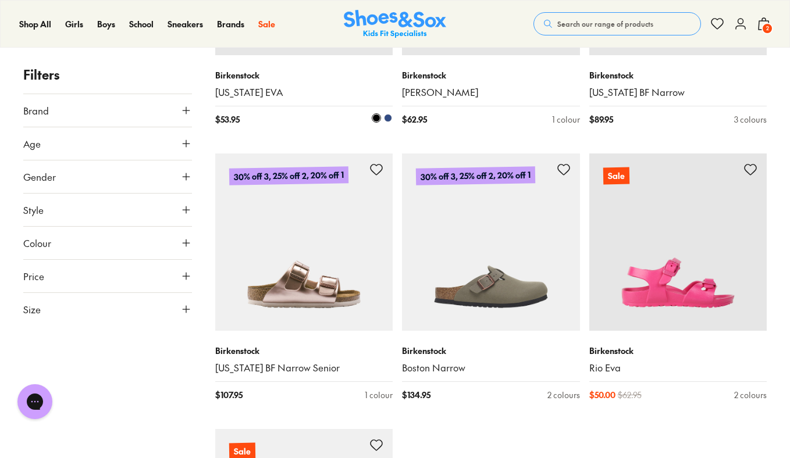
scroll to position [2770, 0]
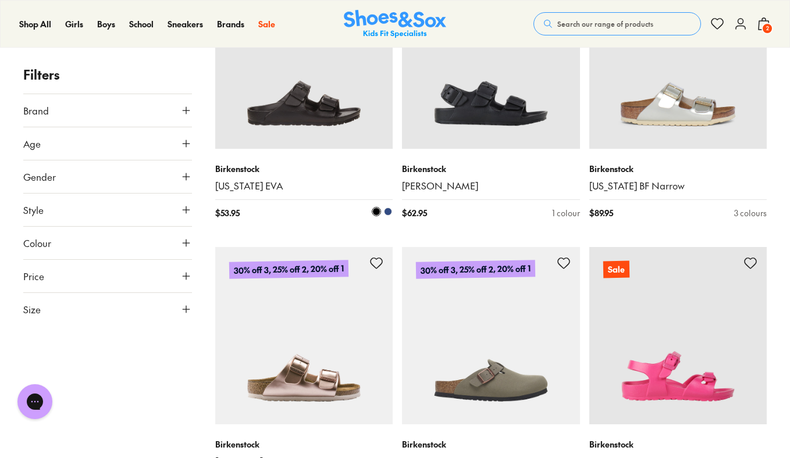
click at [287, 125] on img at bounding box center [304, 60] width 178 height 178
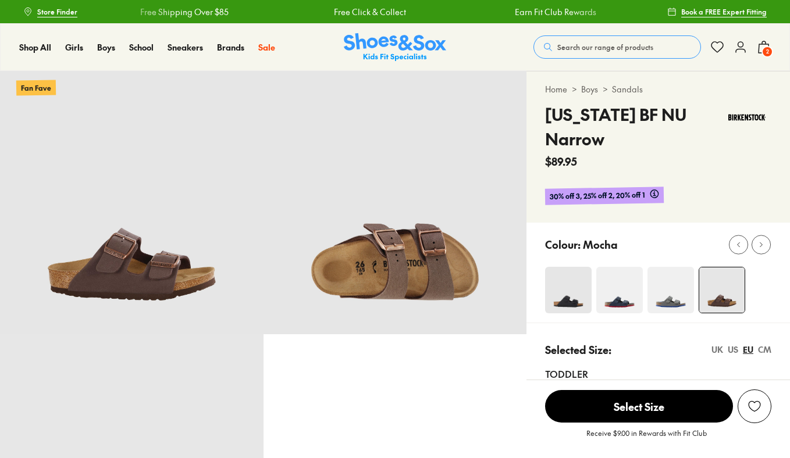
select select "*"
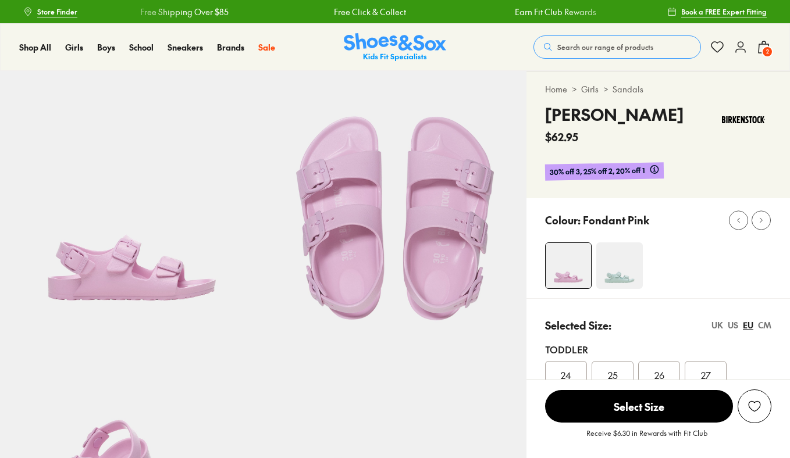
select select "*"
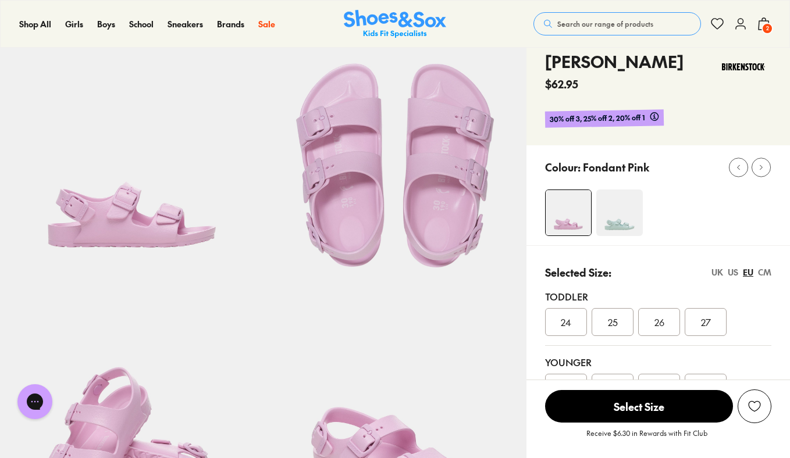
scroll to position [54, 0]
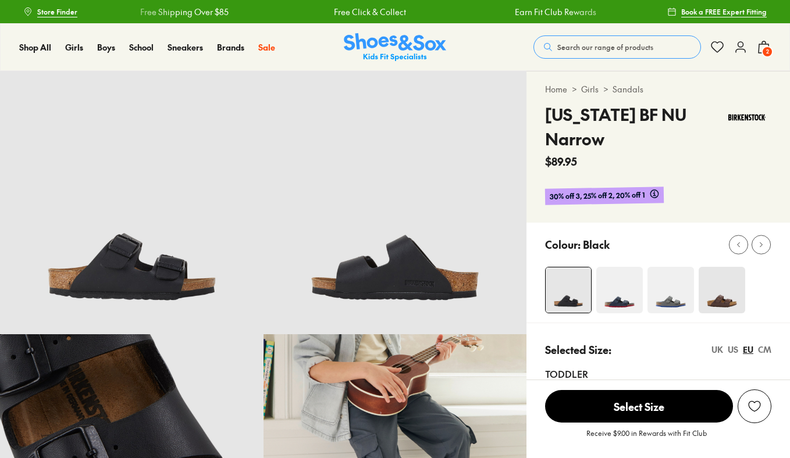
select select "*"
click at [763, 52] on span "2" at bounding box center [767, 52] width 12 height 12
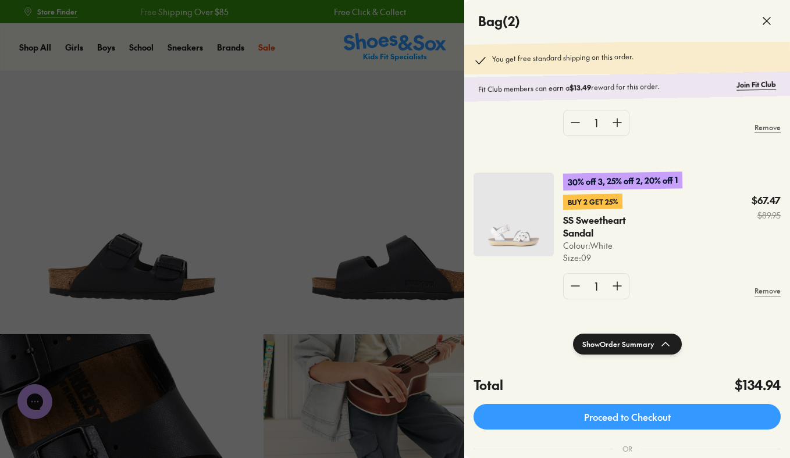
scroll to position [63, 0]
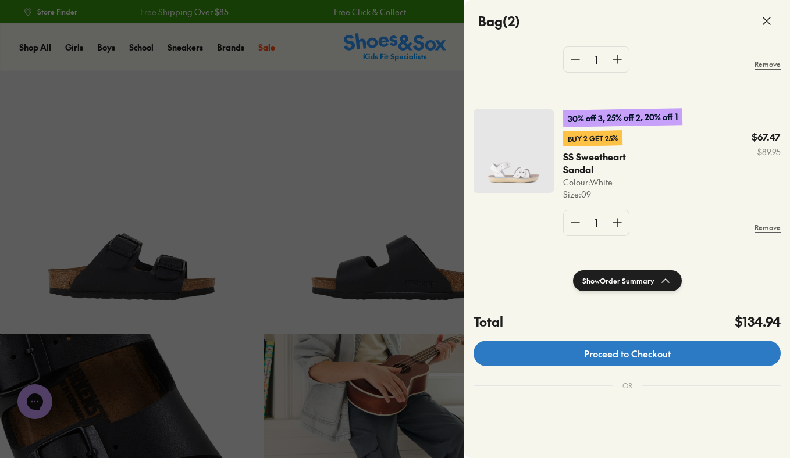
click at [585, 351] on link "Proceed to Checkout" at bounding box center [626, 354] width 307 height 26
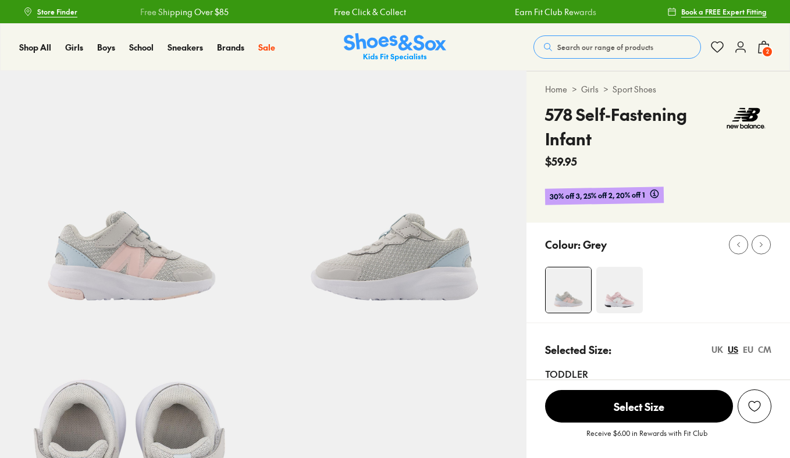
select select "*"
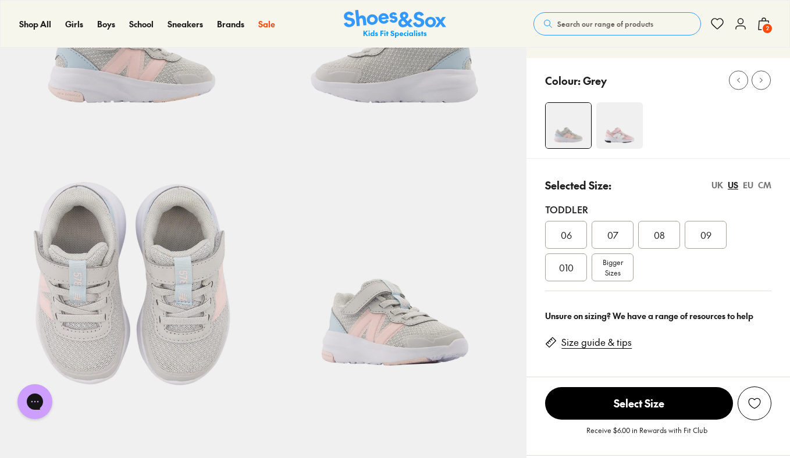
scroll to position [227, 0]
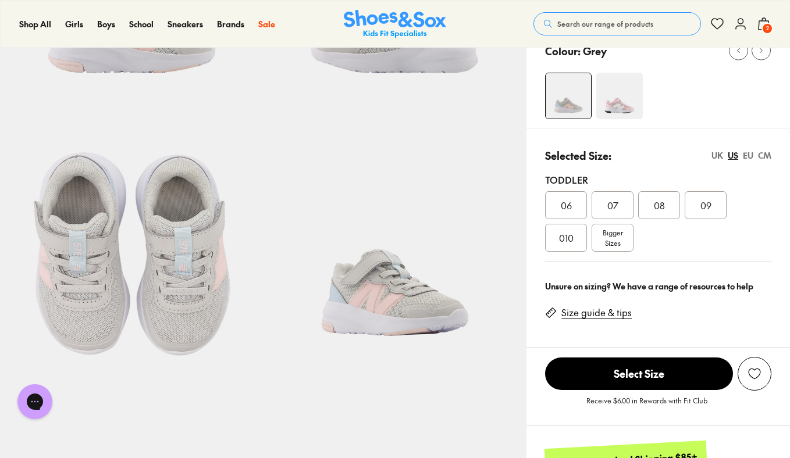
click at [571, 238] on span "010" at bounding box center [566, 238] width 15 height 14
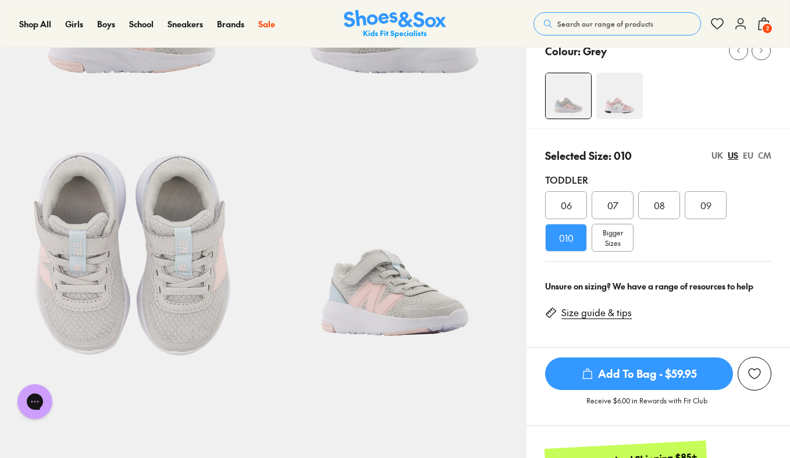
click at [639, 373] on span "Add To Bag - $59.95" at bounding box center [639, 374] width 188 height 33
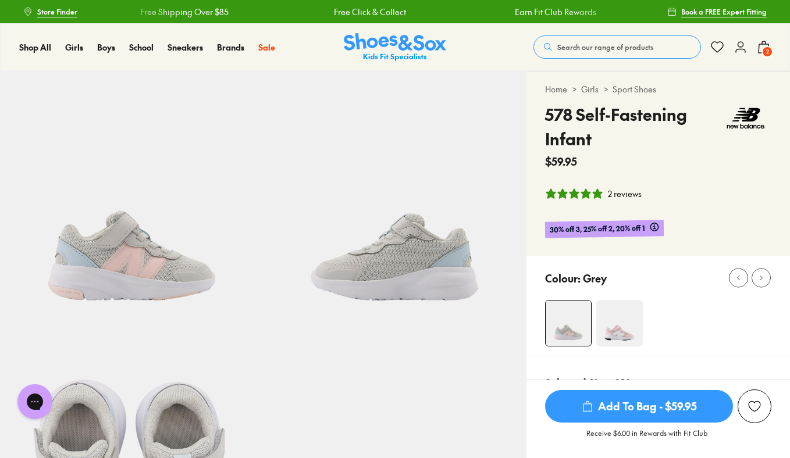
click at [626, 409] on span "Add To Bag - $59.95" at bounding box center [639, 406] width 188 height 33
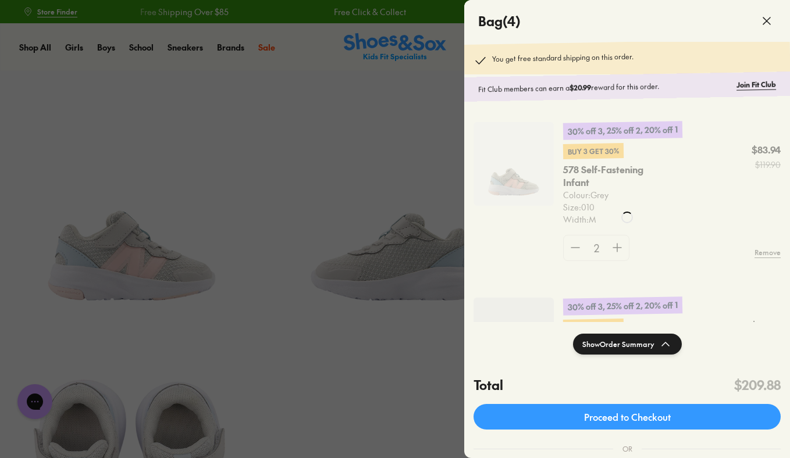
click at [392, 172] on div at bounding box center [395, 229] width 790 height 458
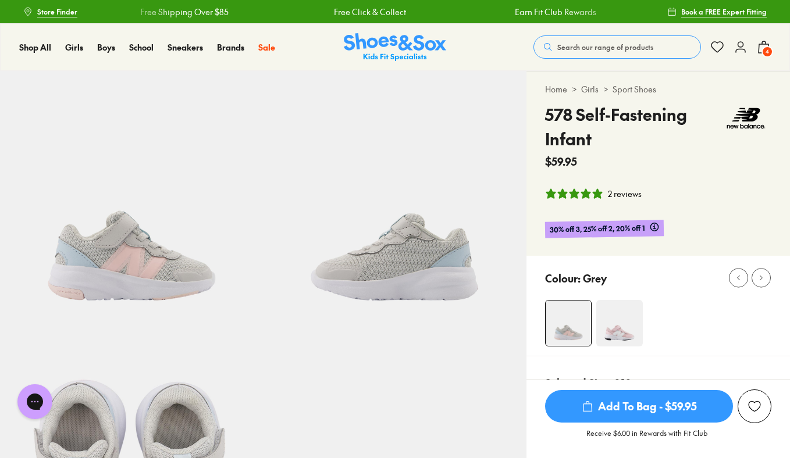
scroll to position [76, 0]
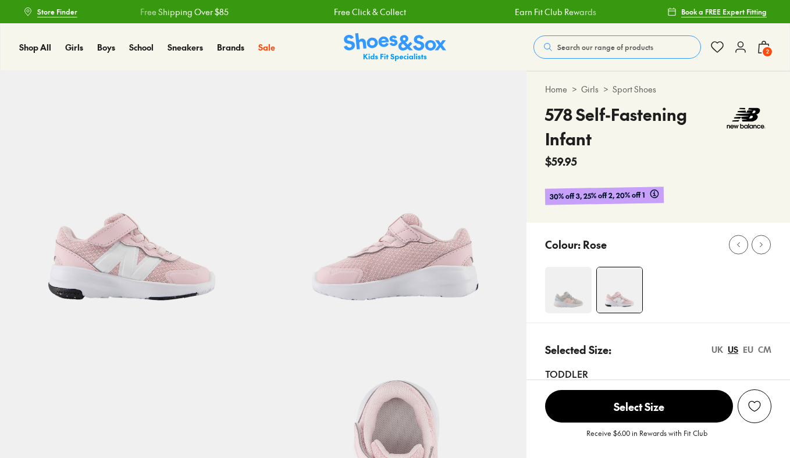
select select "*"
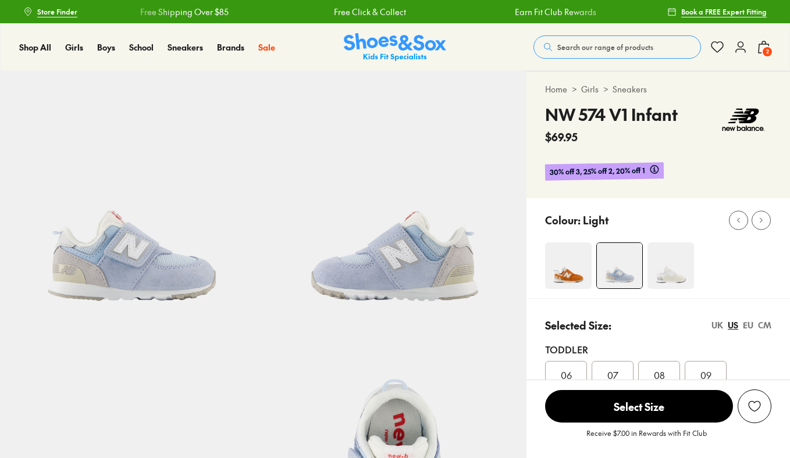
select select "*"
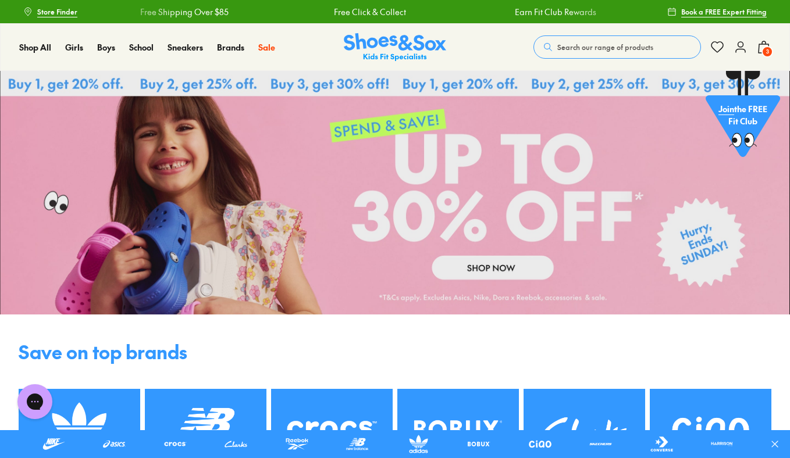
click at [768, 52] on span "3" at bounding box center [767, 52] width 12 height 12
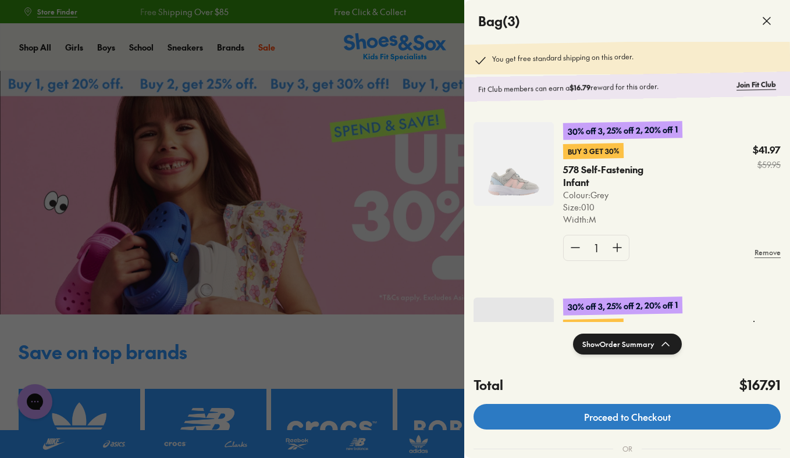
click at [682, 429] on link "Proceed to Checkout" at bounding box center [626, 417] width 307 height 26
